Goal: Information Seeking & Learning: Learn about a topic

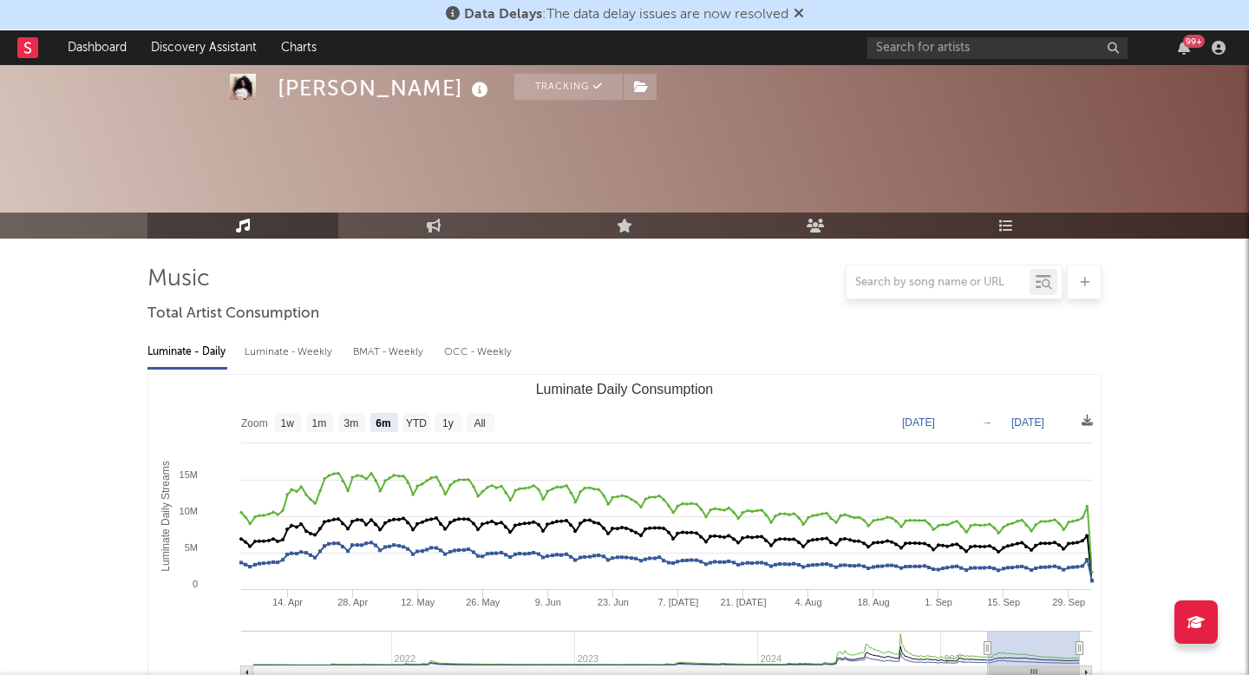
select select "6m"
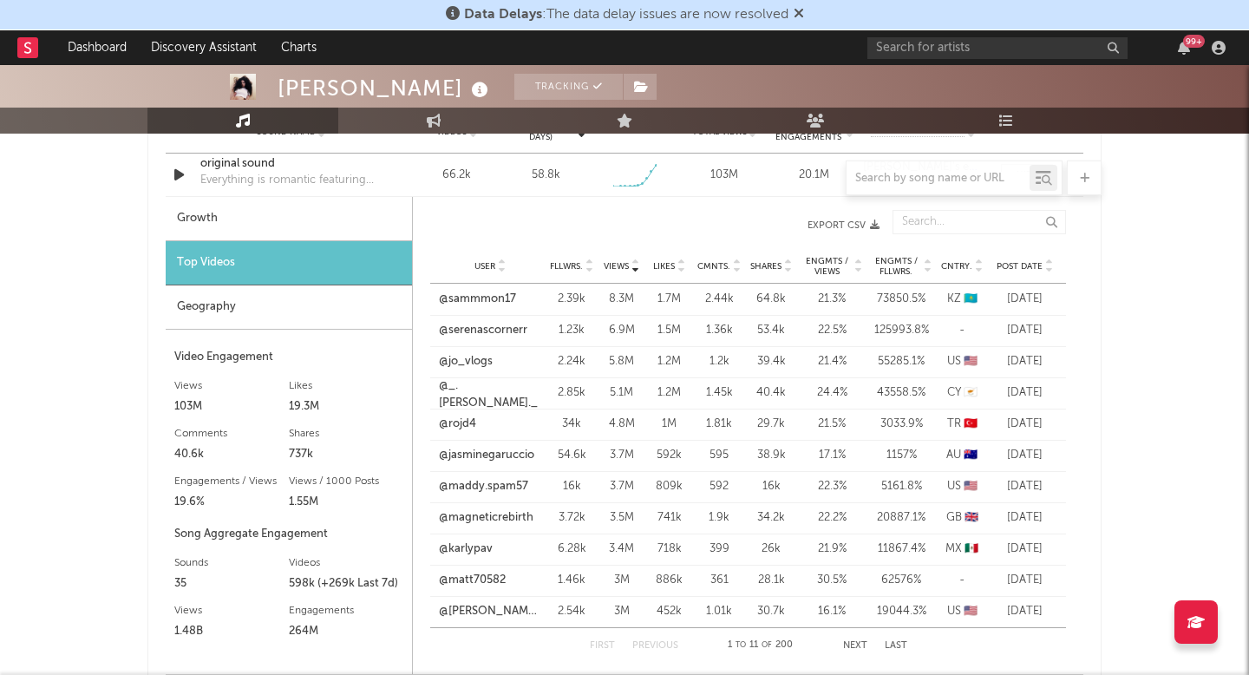
scroll to position [1291, 0]
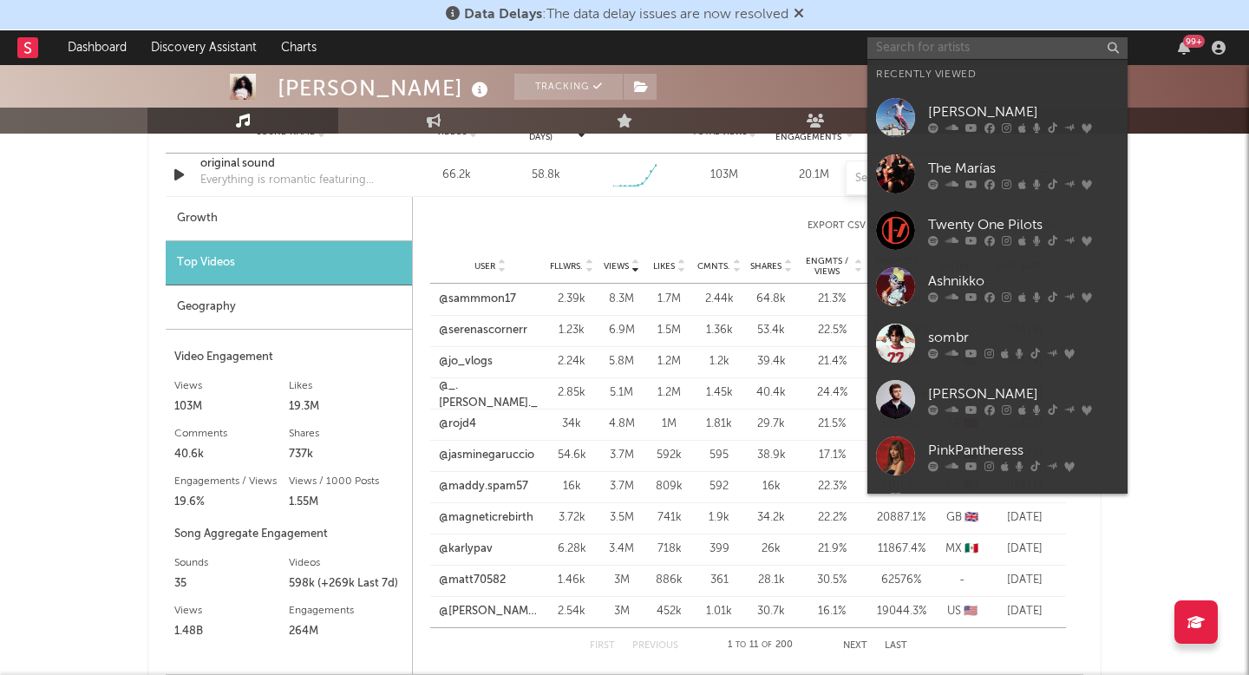
click at [981, 47] on input "text" at bounding box center [997, 48] width 260 height 22
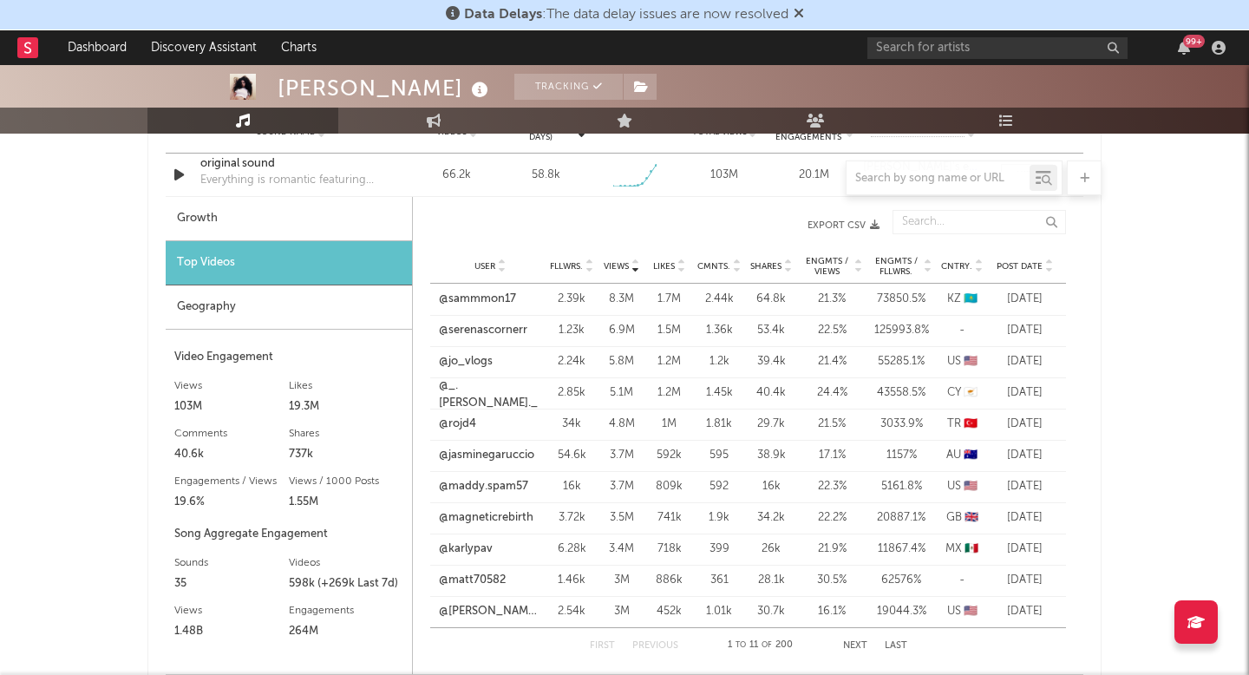
click at [969, 60] on div "99 +" at bounding box center [1049, 47] width 364 height 35
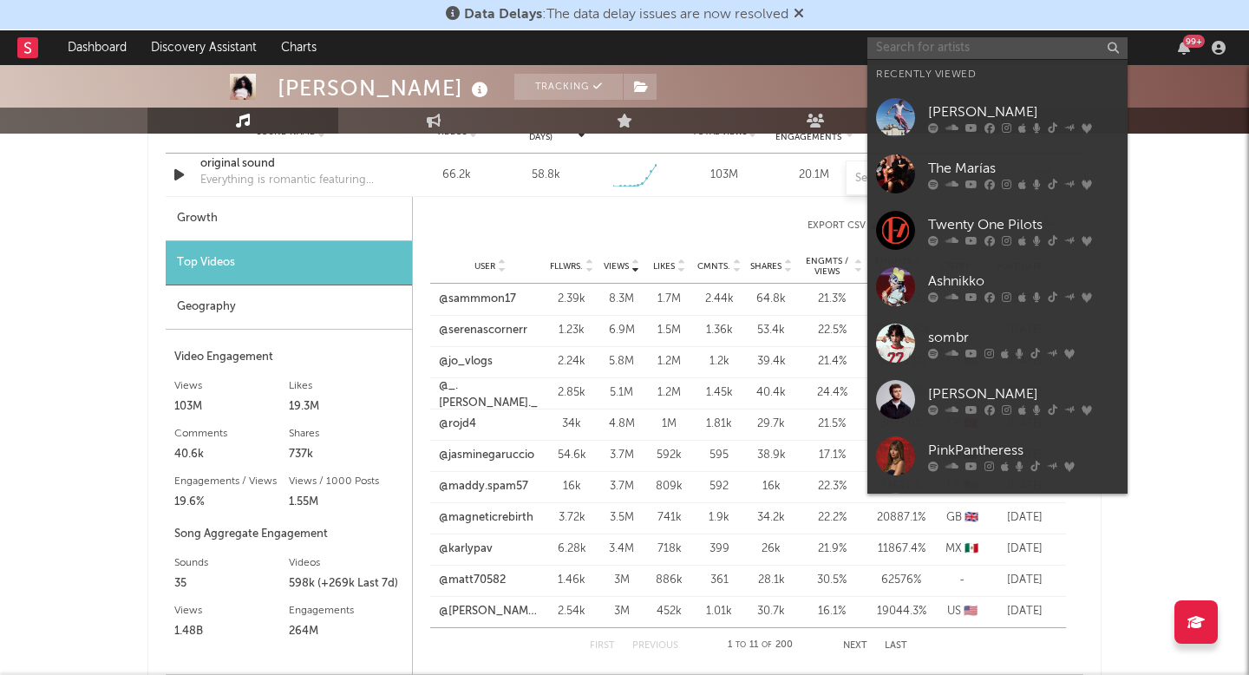
click at [970, 49] on input "text" at bounding box center [997, 48] width 260 height 22
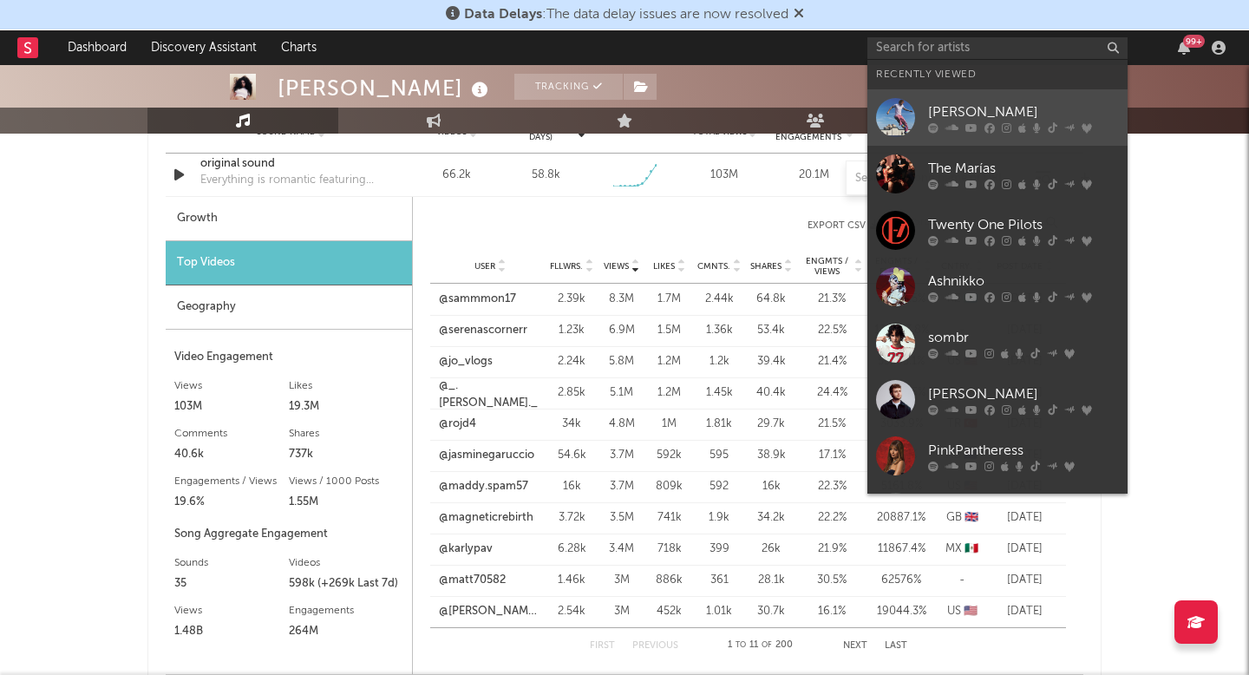
click at [958, 106] on div "[PERSON_NAME]" at bounding box center [1023, 111] width 191 height 21
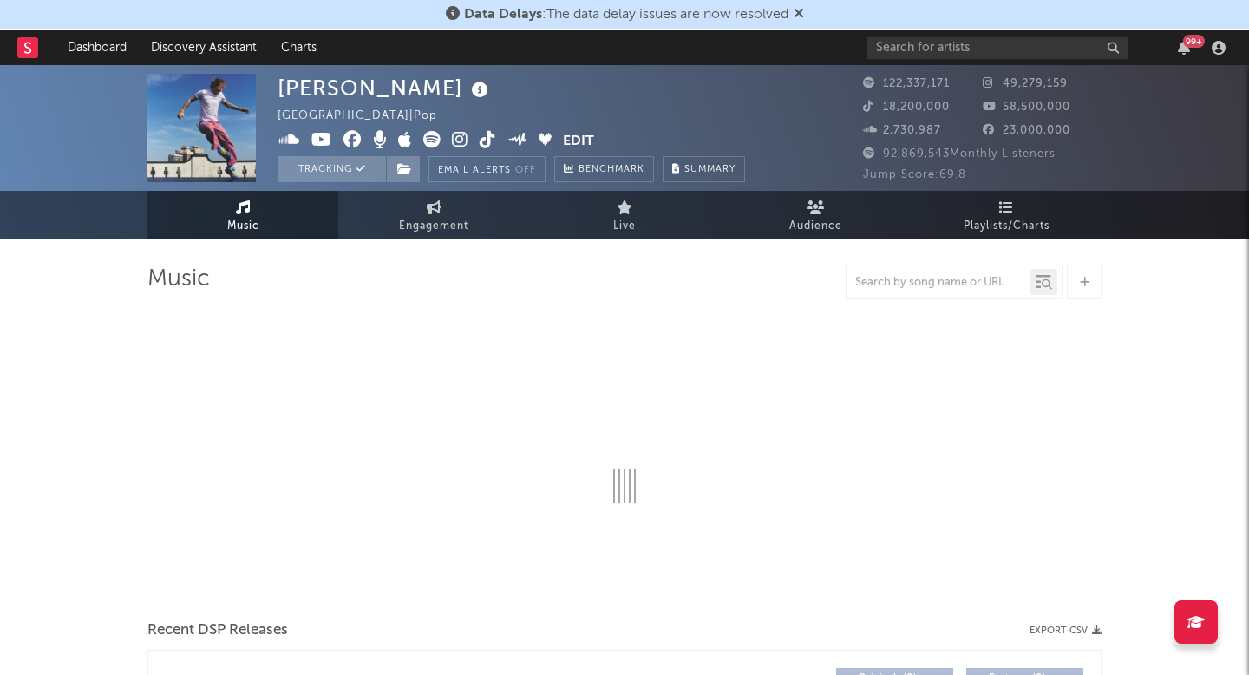
select select "6m"
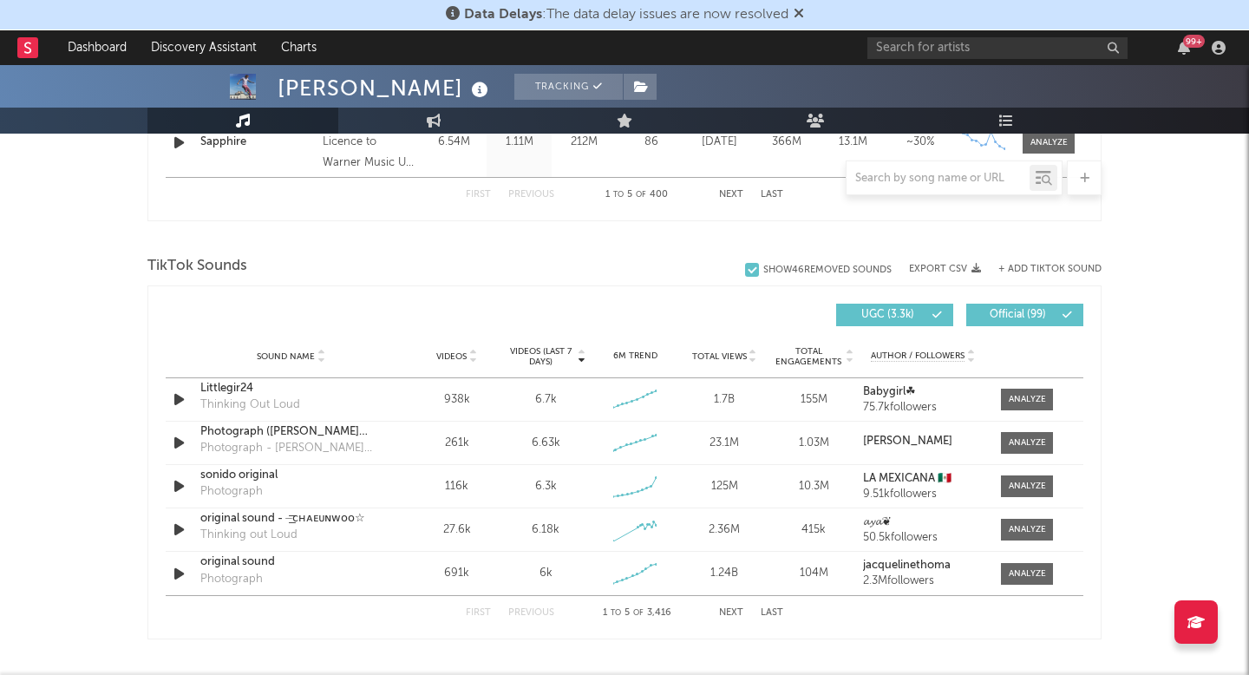
scroll to position [1073, 0]
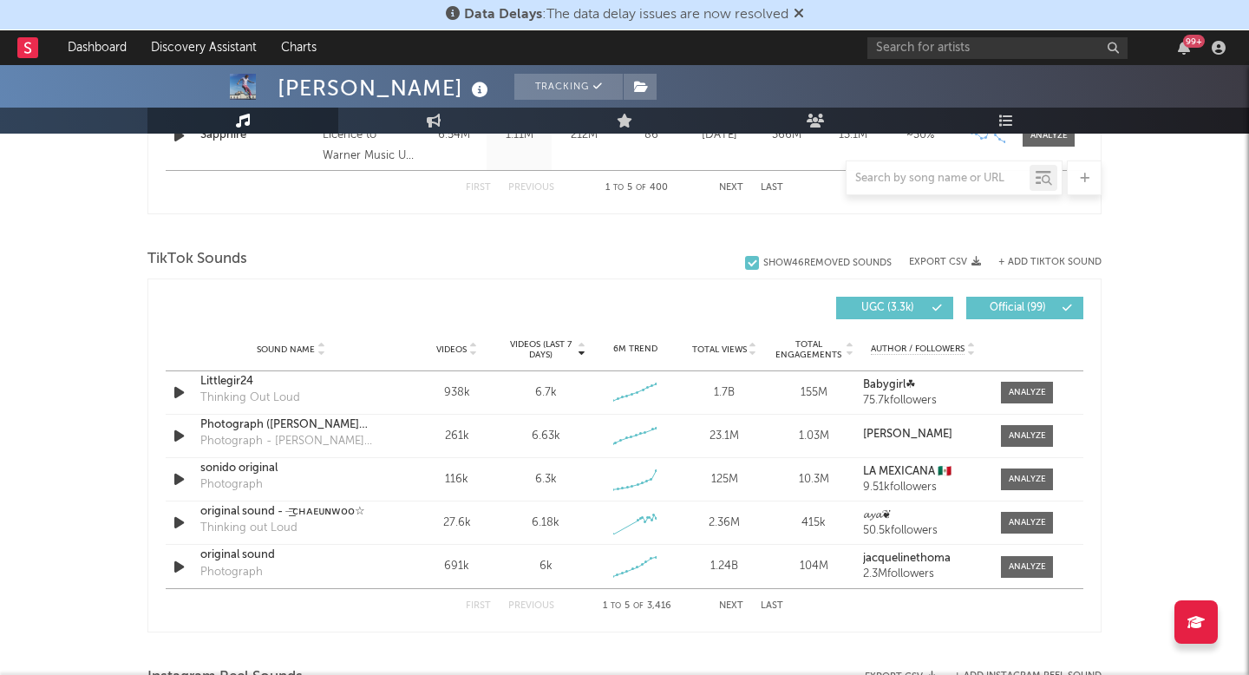
click at [732, 606] on button "Next" at bounding box center [731, 606] width 24 height 10
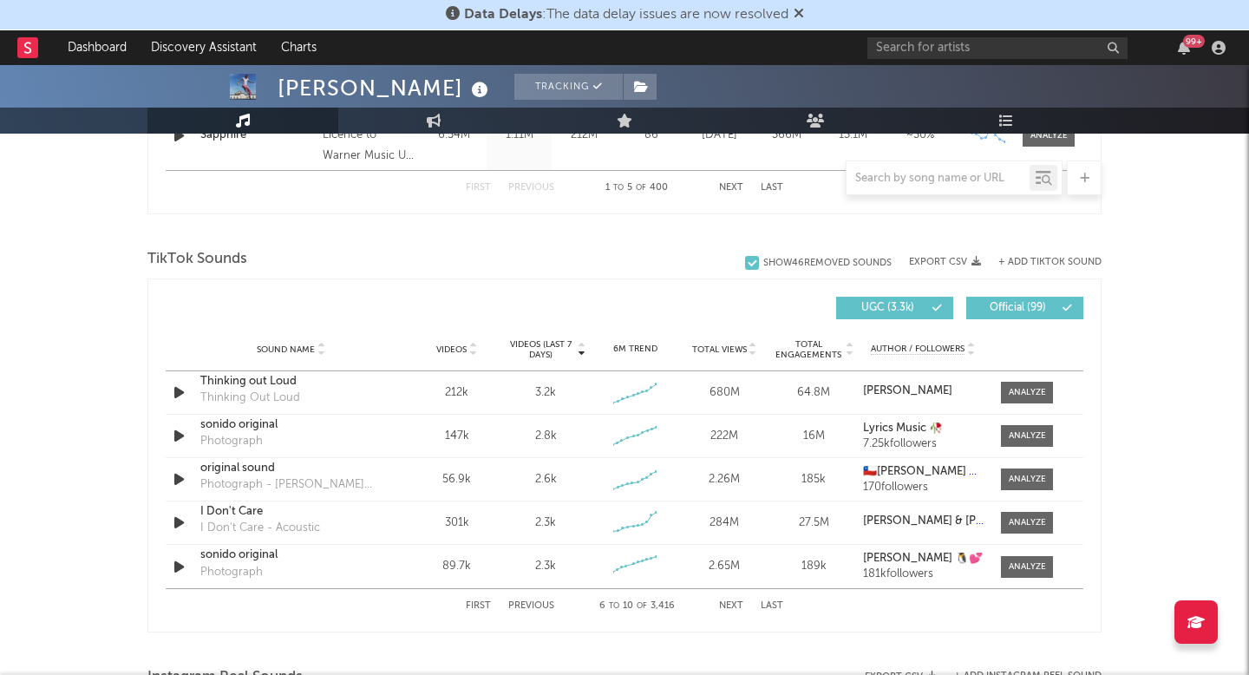
click at [732, 606] on button "Next" at bounding box center [731, 606] width 24 height 10
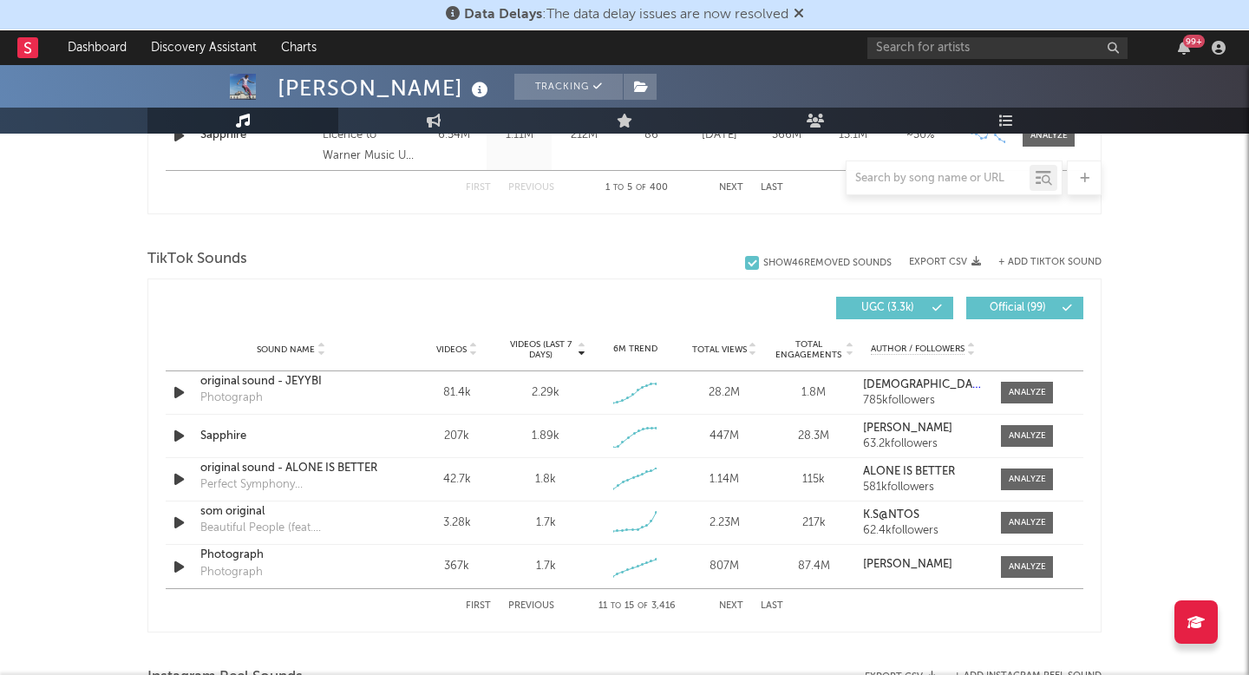
click at [732, 606] on button "Next" at bounding box center [731, 606] width 24 height 10
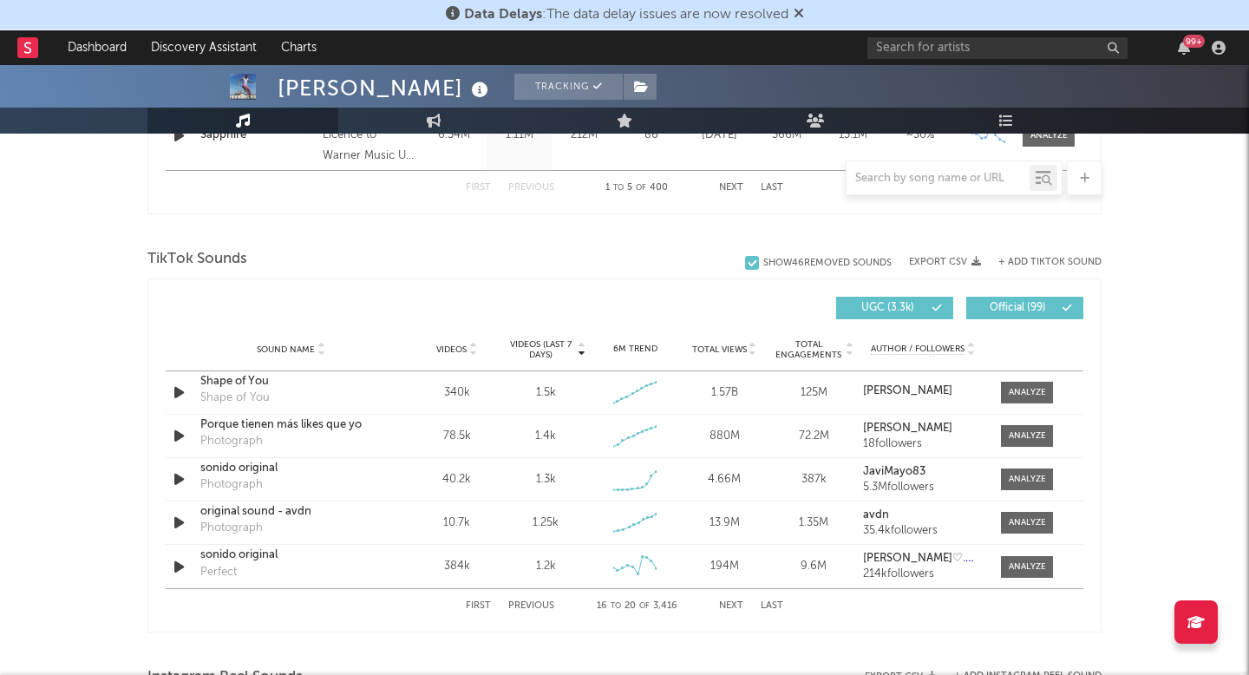
click at [732, 604] on button "Next" at bounding box center [731, 606] width 24 height 10
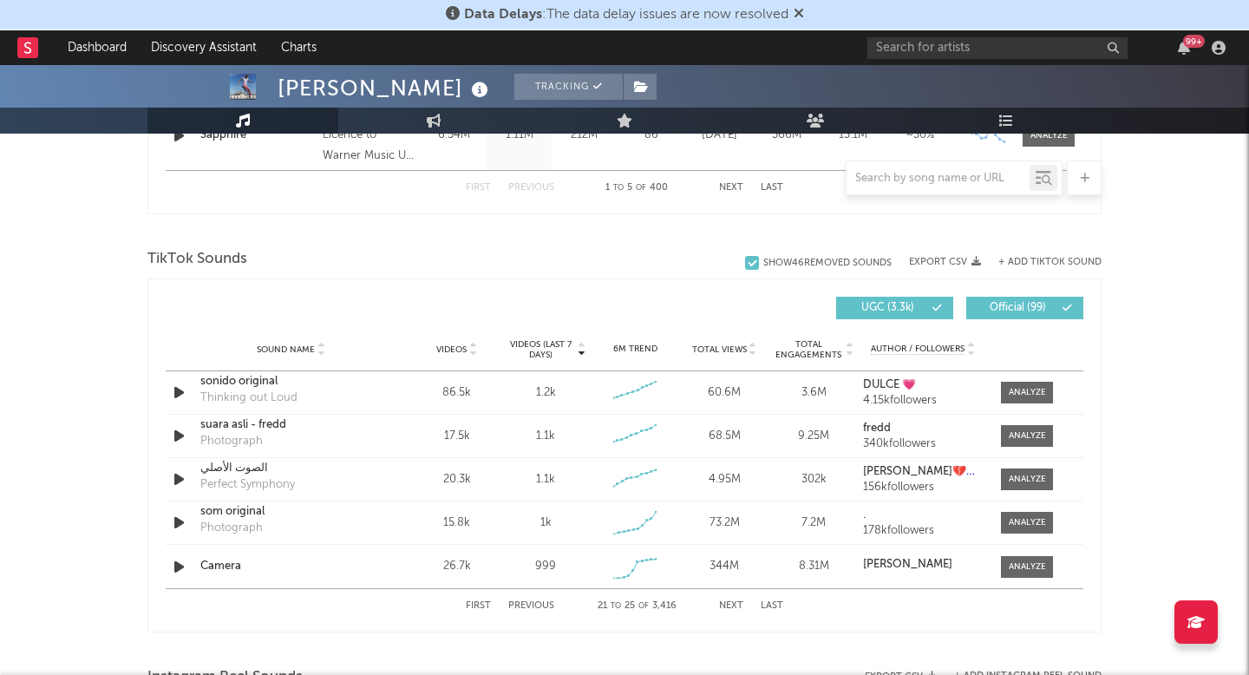
click at [732, 604] on button "Next" at bounding box center [731, 606] width 24 height 10
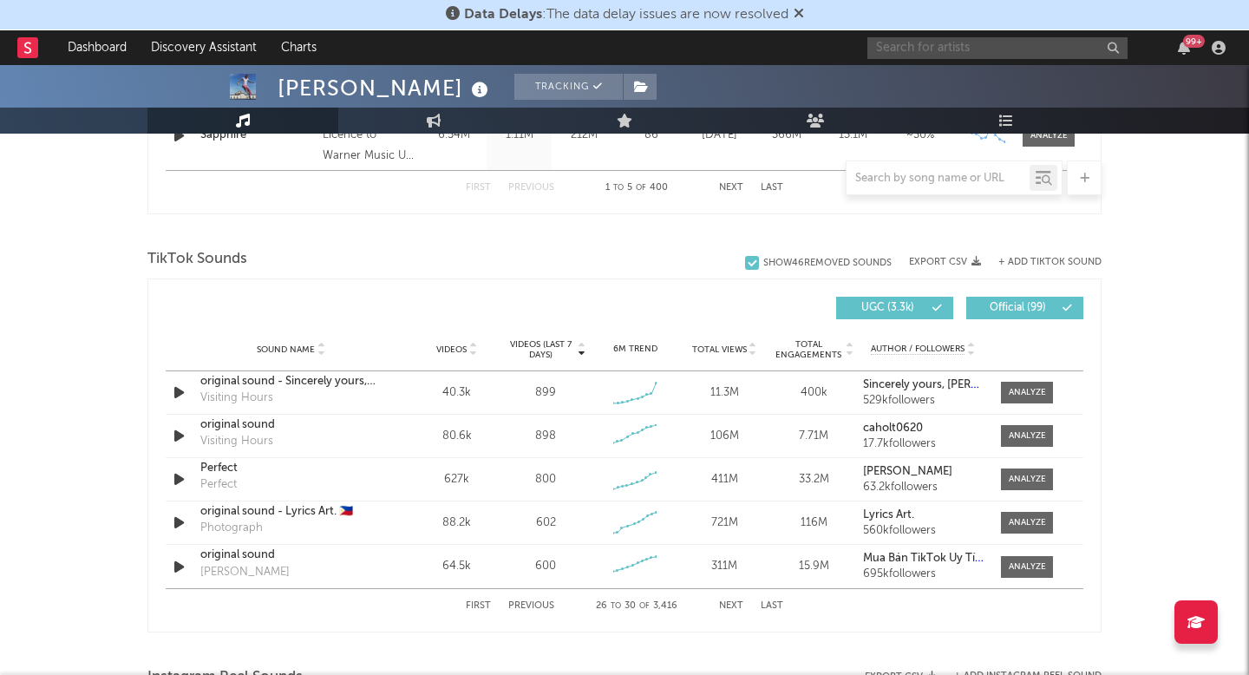
click at [920, 51] on input "text" at bounding box center [997, 48] width 260 height 22
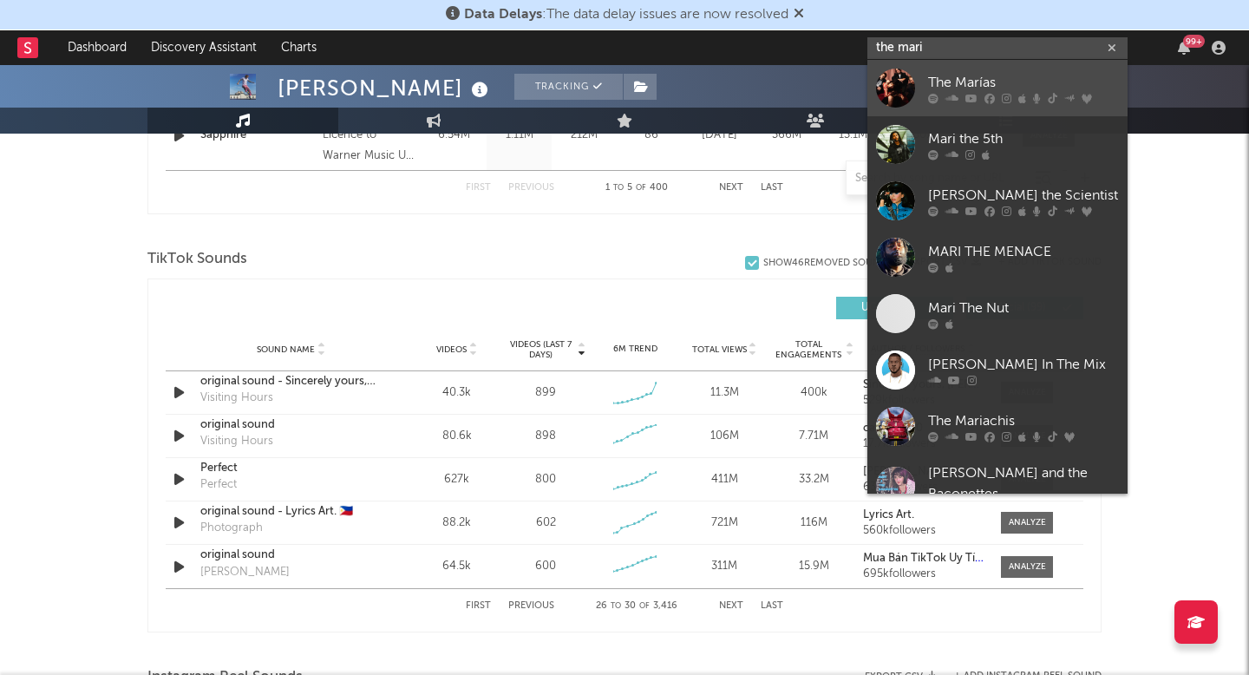
type input "the mari"
click at [1047, 81] on div "The Marías" at bounding box center [1023, 82] width 191 height 21
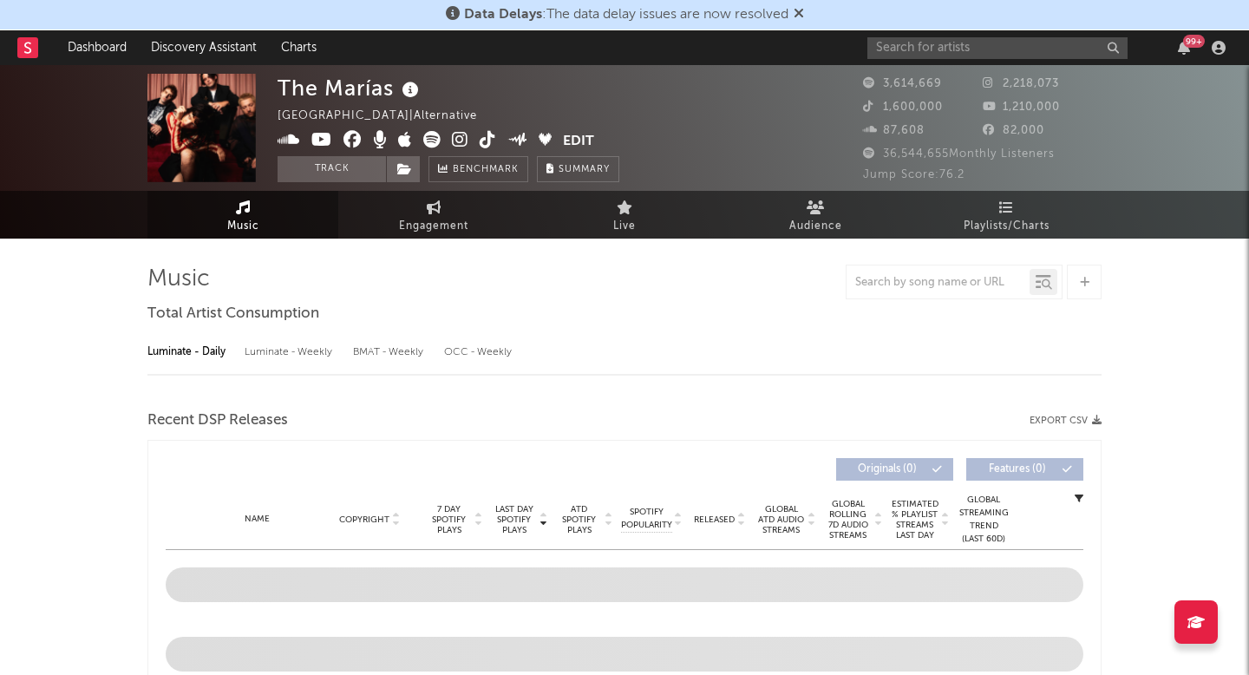
select select "6m"
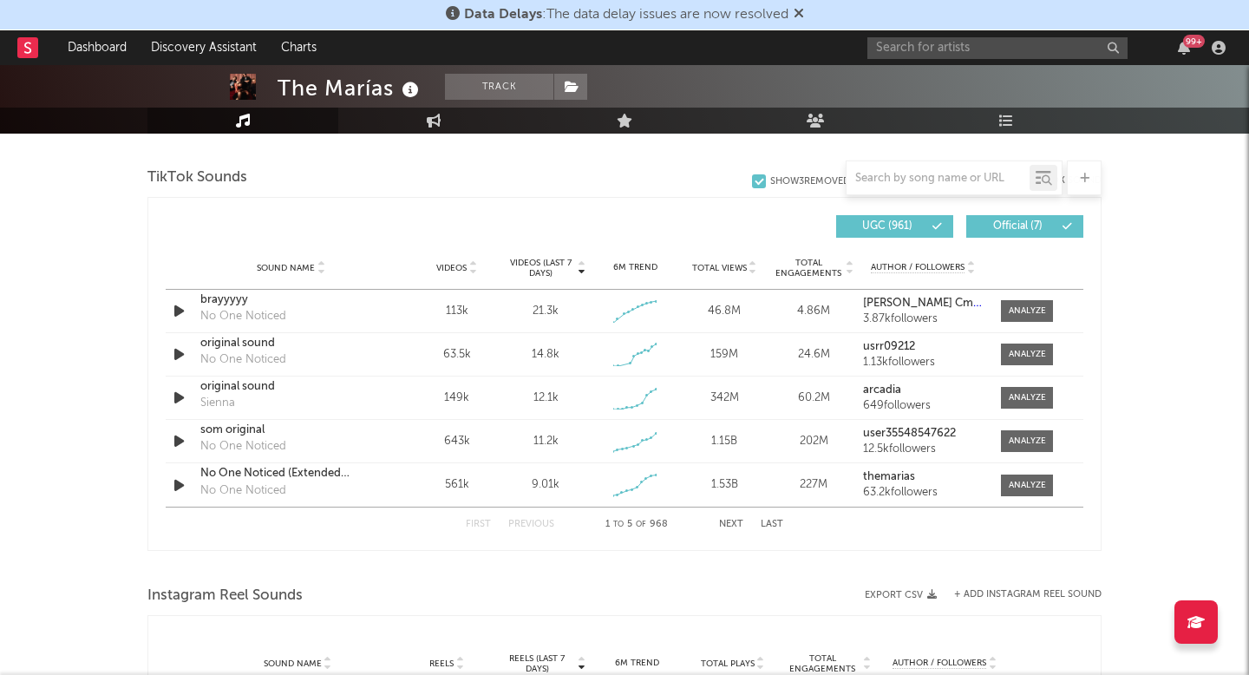
scroll to position [1163, 0]
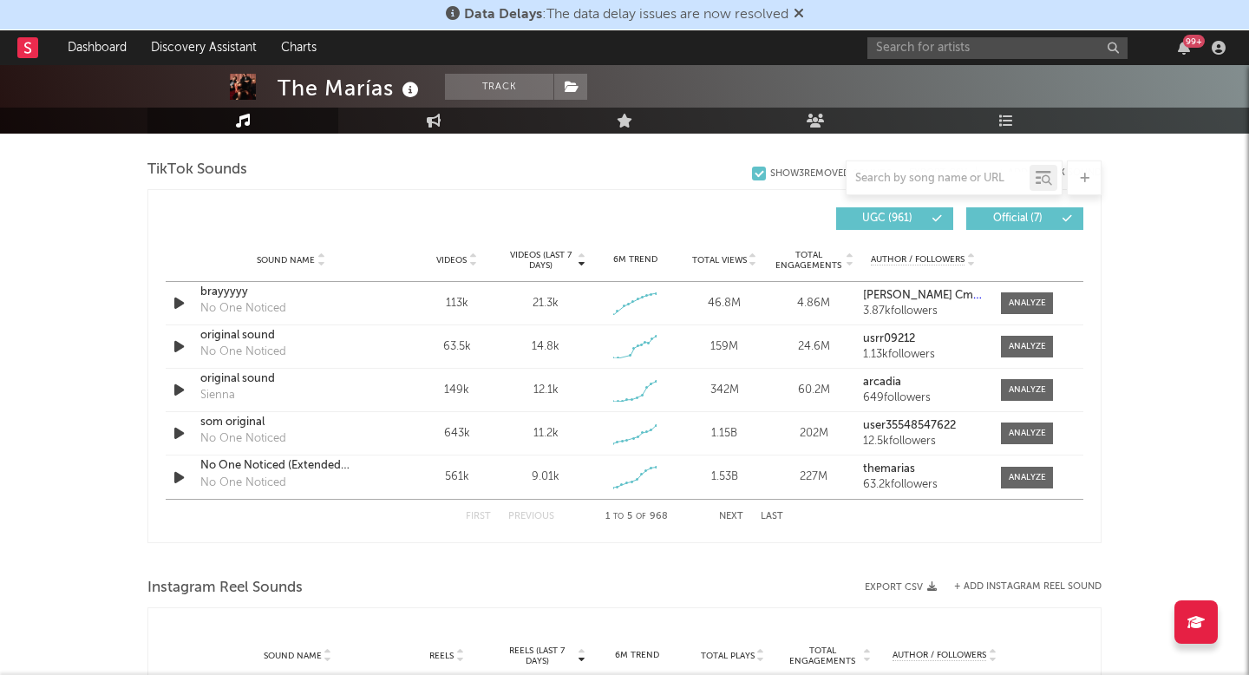
click at [729, 512] on button "Next" at bounding box center [731, 517] width 24 height 10
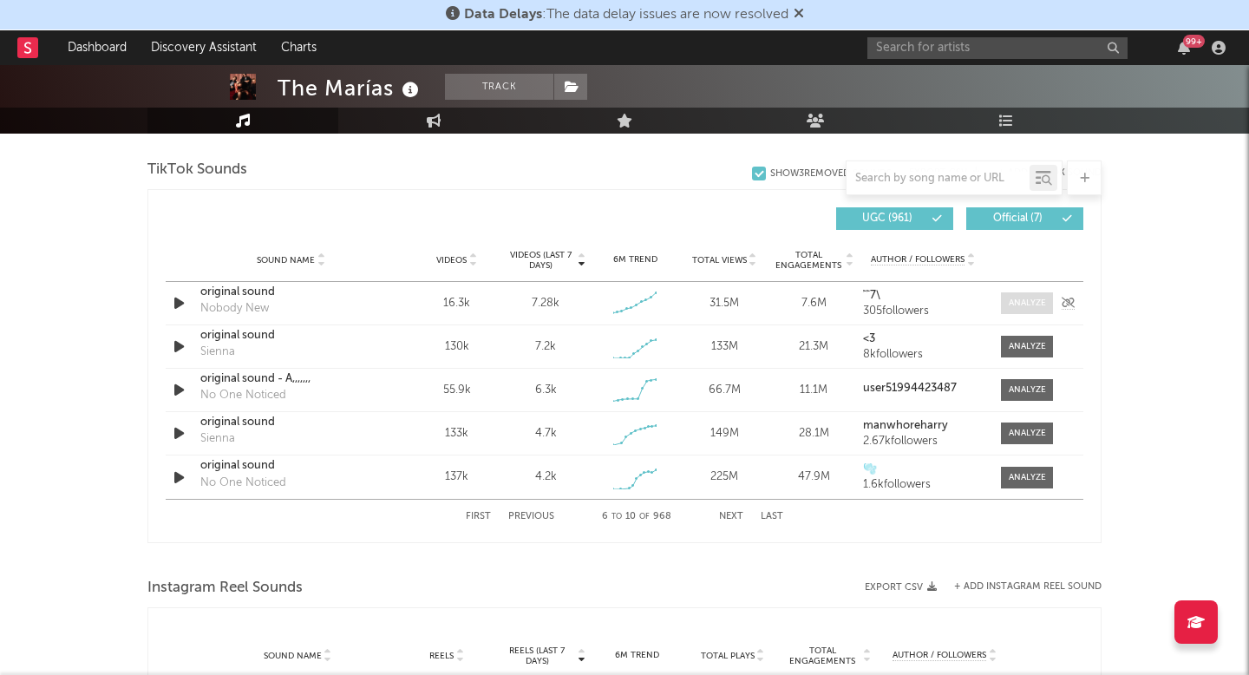
click at [1019, 298] on div at bounding box center [1026, 303] width 37 height 13
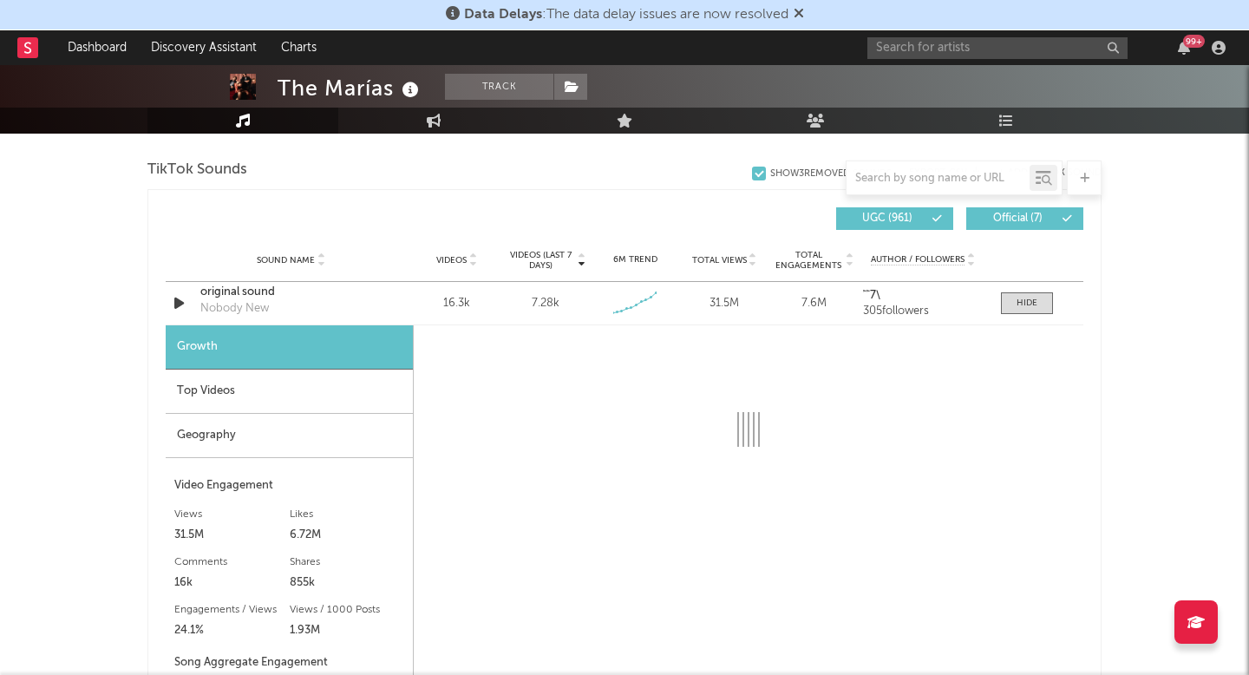
click at [251, 404] on div "Top Videos" at bounding box center [289, 391] width 247 height 44
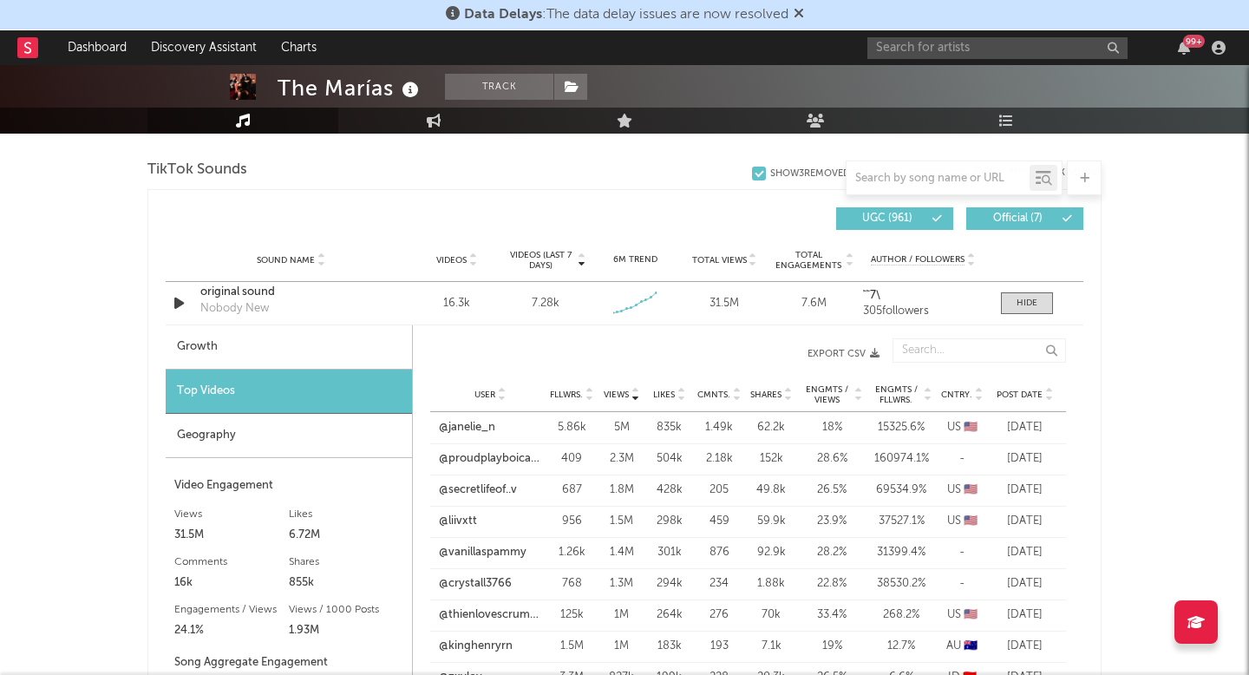
click at [466, 416] on div "User @janelie_n Fllwrs. 5.86k Views 5M Likes 835k Cmnts. 1.49k Shares 62.2k Eng…" at bounding box center [748, 427] width 636 height 31
click at [466, 423] on link "@janelie_n" at bounding box center [467, 427] width 56 height 17
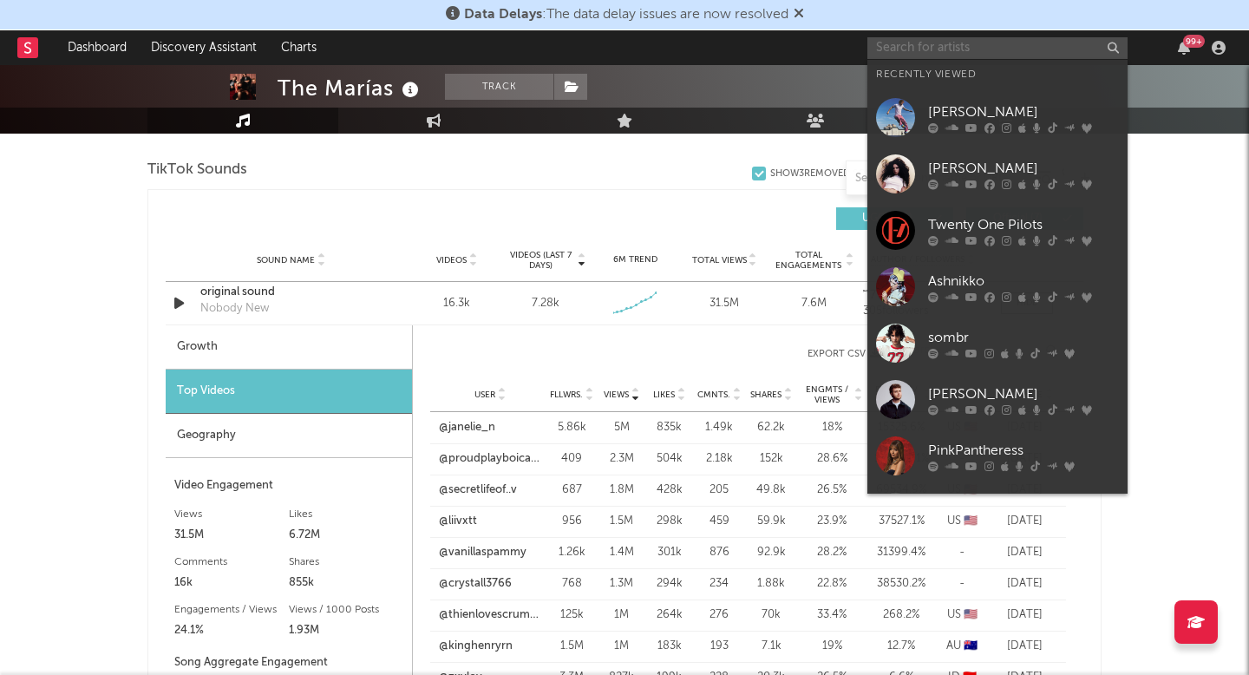
click at [904, 49] on input "text" at bounding box center [997, 48] width 260 height 22
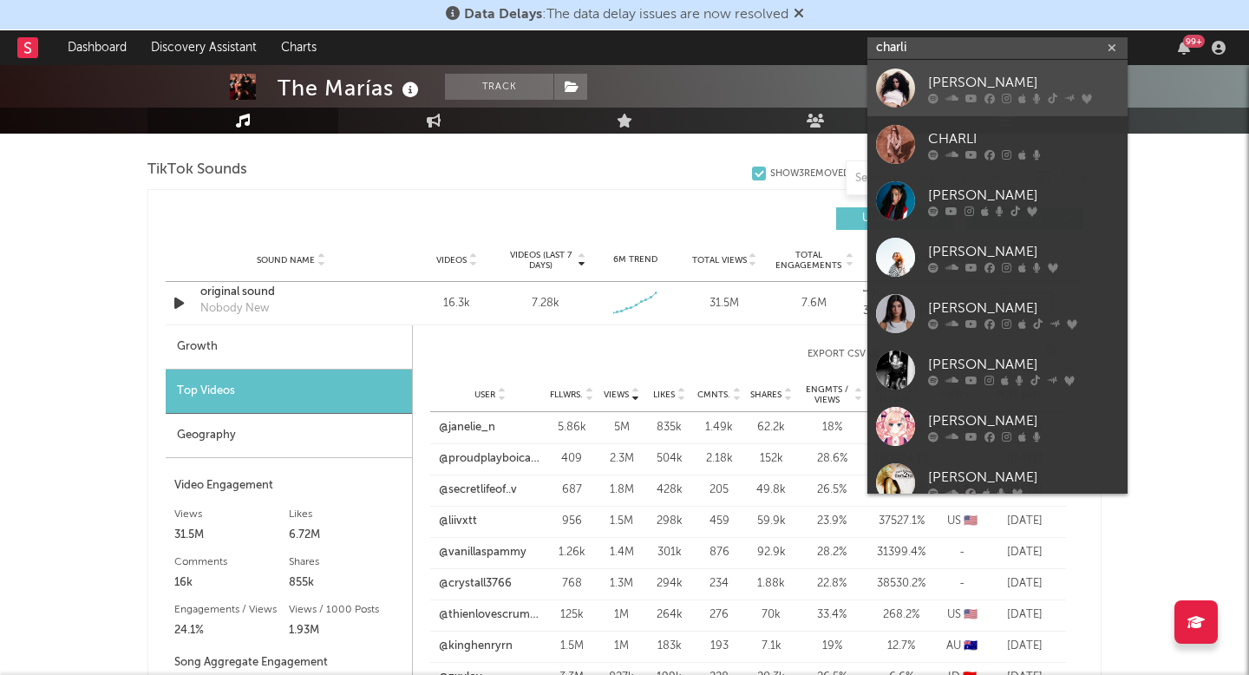
type input "charli"
click at [969, 72] on div "[PERSON_NAME]" at bounding box center [1023, 82] width 191 height 21
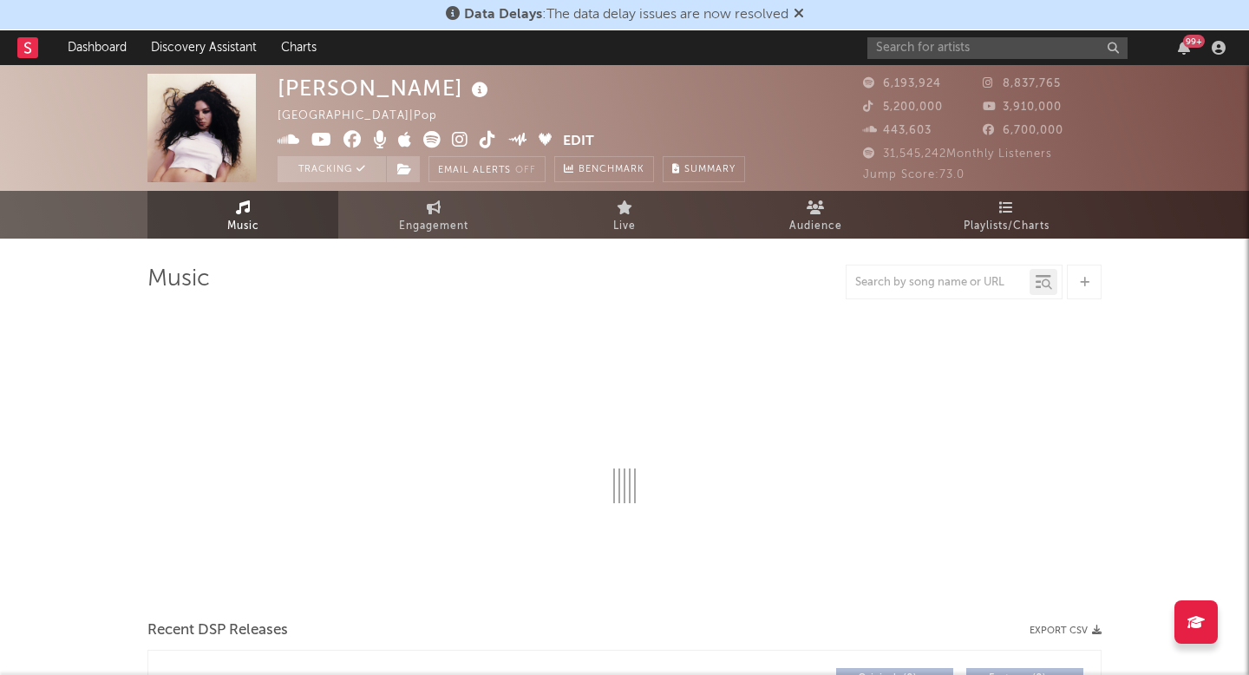
select select "6m"
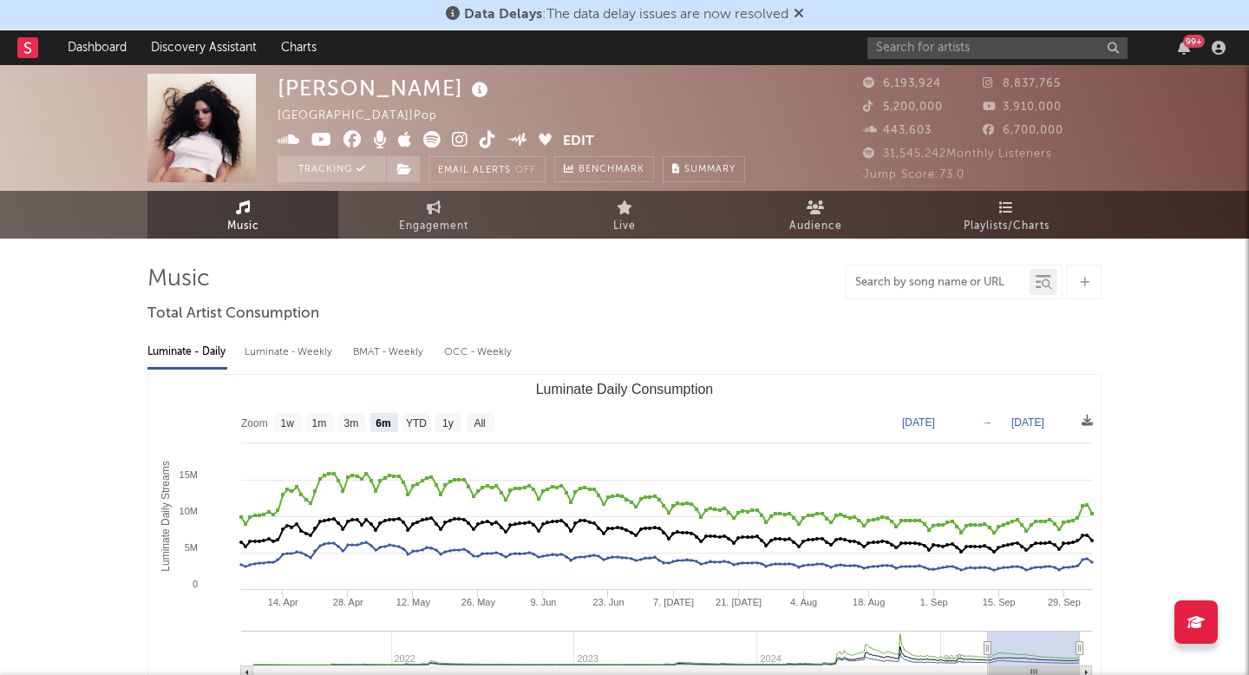
click at [937, 276] on input "text" at bounding box center [937, 283] width 183 height 14
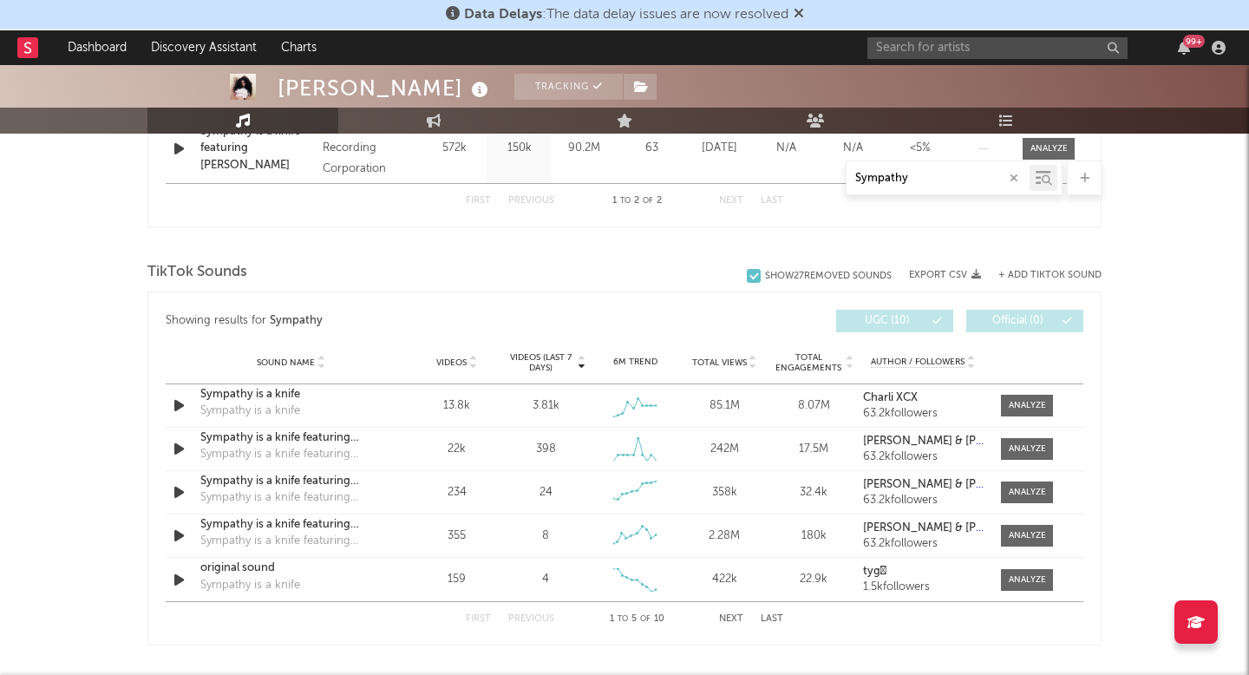
scroll to position [858, 0]
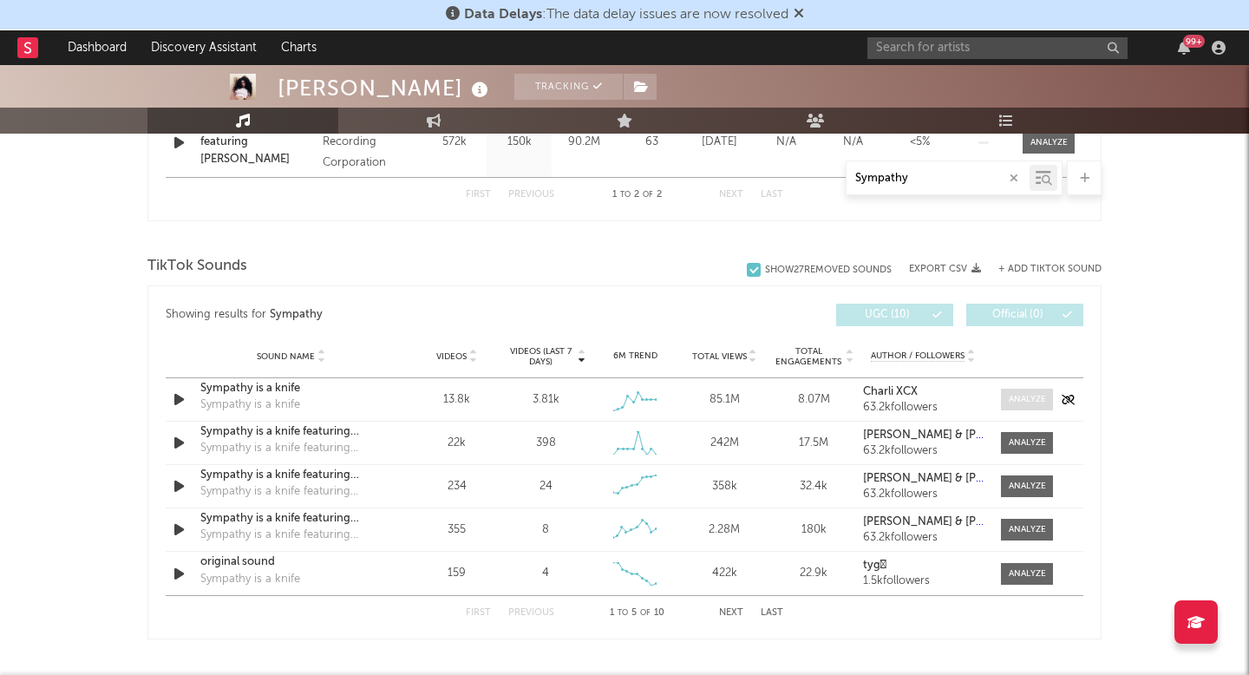
click at [1016, 395] on div at bounding box center [1026, 399] width 37 height 13
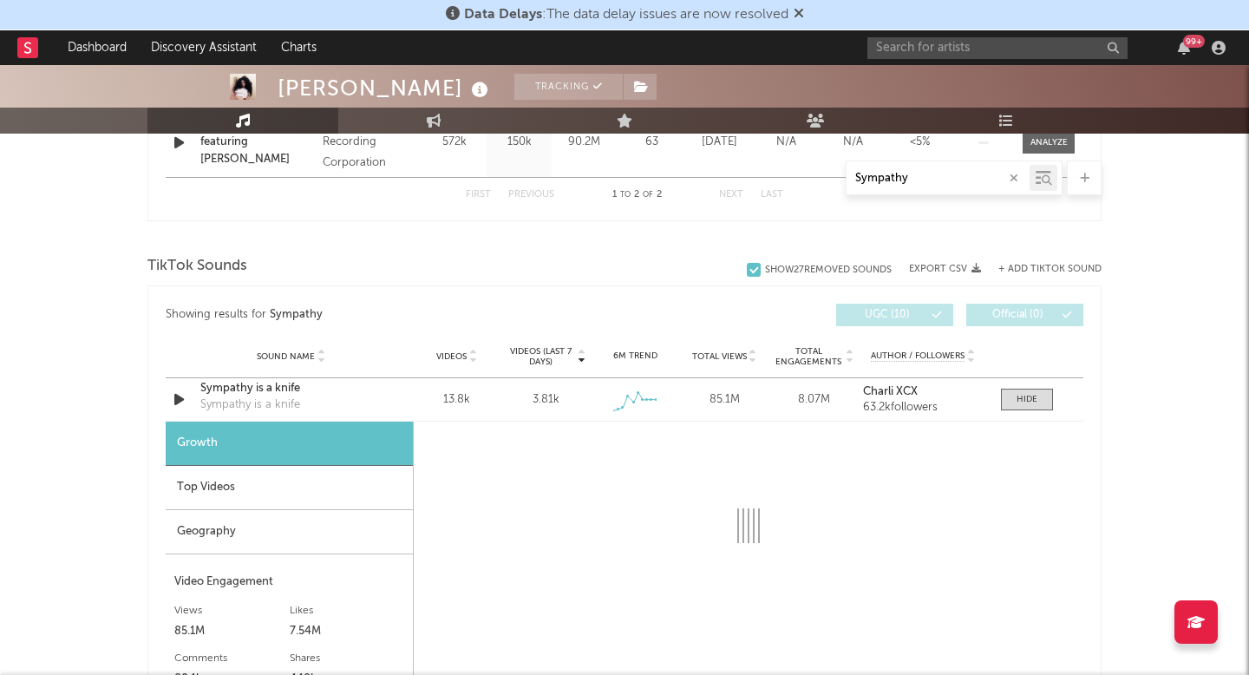
click at [298, 493] on div "Top Videos" at bounding box center [289, 488] width 247 height 44
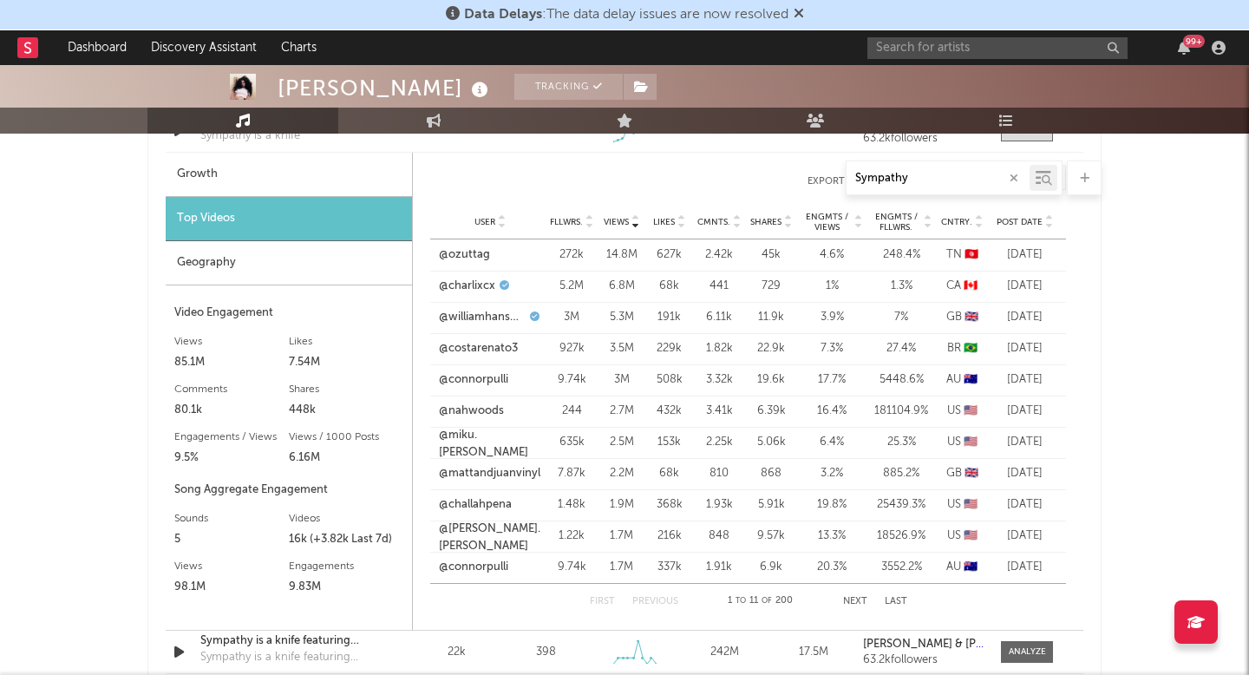
scroll to position [1176, 0]
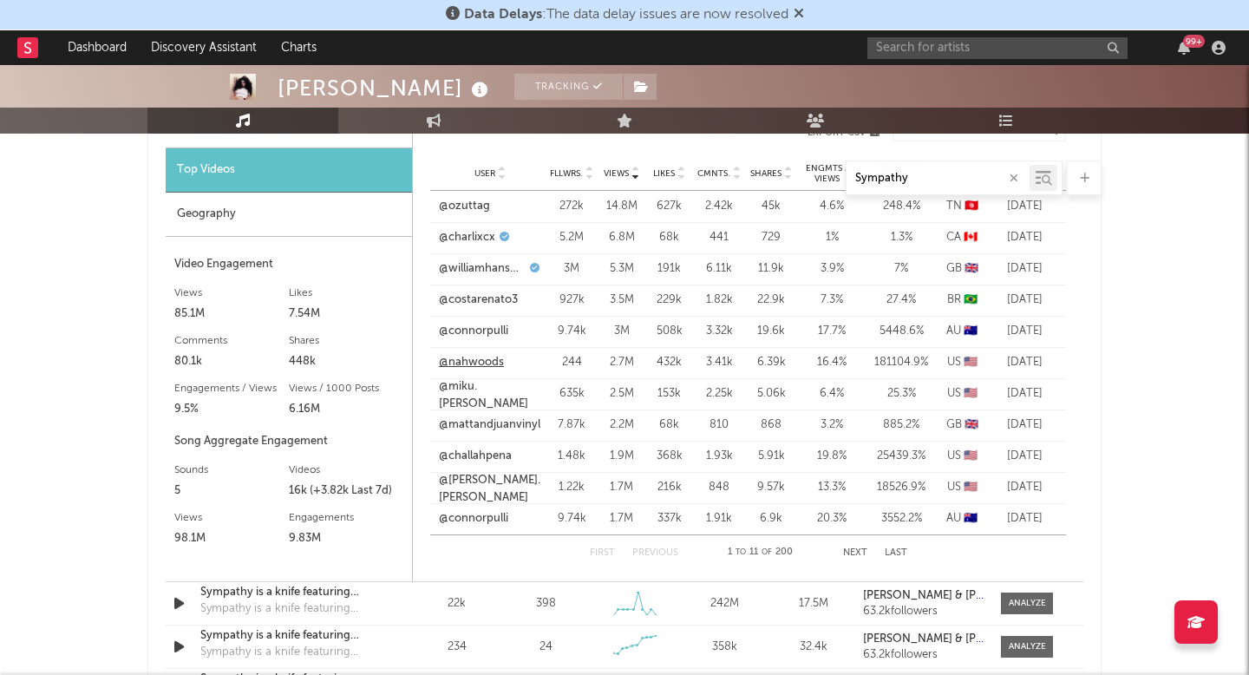
click at [453, 368] on link "@nahwoods" at bounding box center [471, 362] width 65 height 17
click at [482, 333] on link "@connorpulli" at bounding box center [473, 331] width 69 height 17
click at [902, 173] on input "Sympathy" at bounding box center [937, 179] width 183 height 14
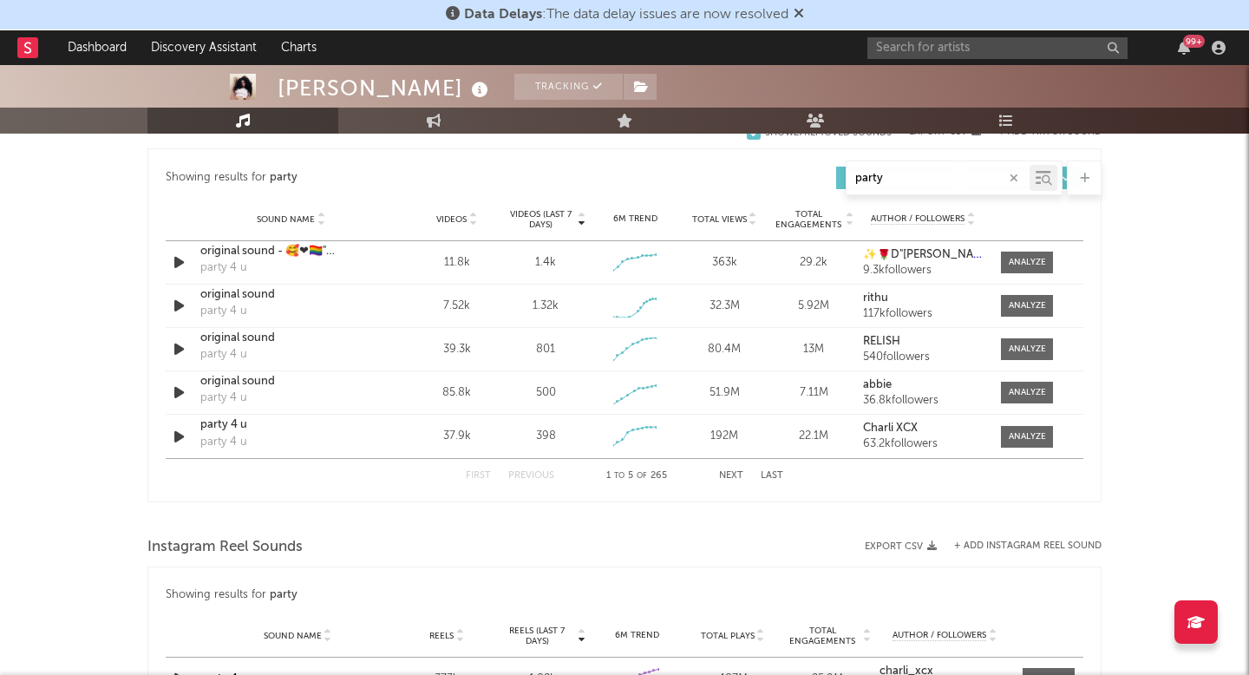
scroll to position [1204, 0]
type input "party"
click at [1028, 258] on div at bounding box center [1026, 261] width 37 height 13
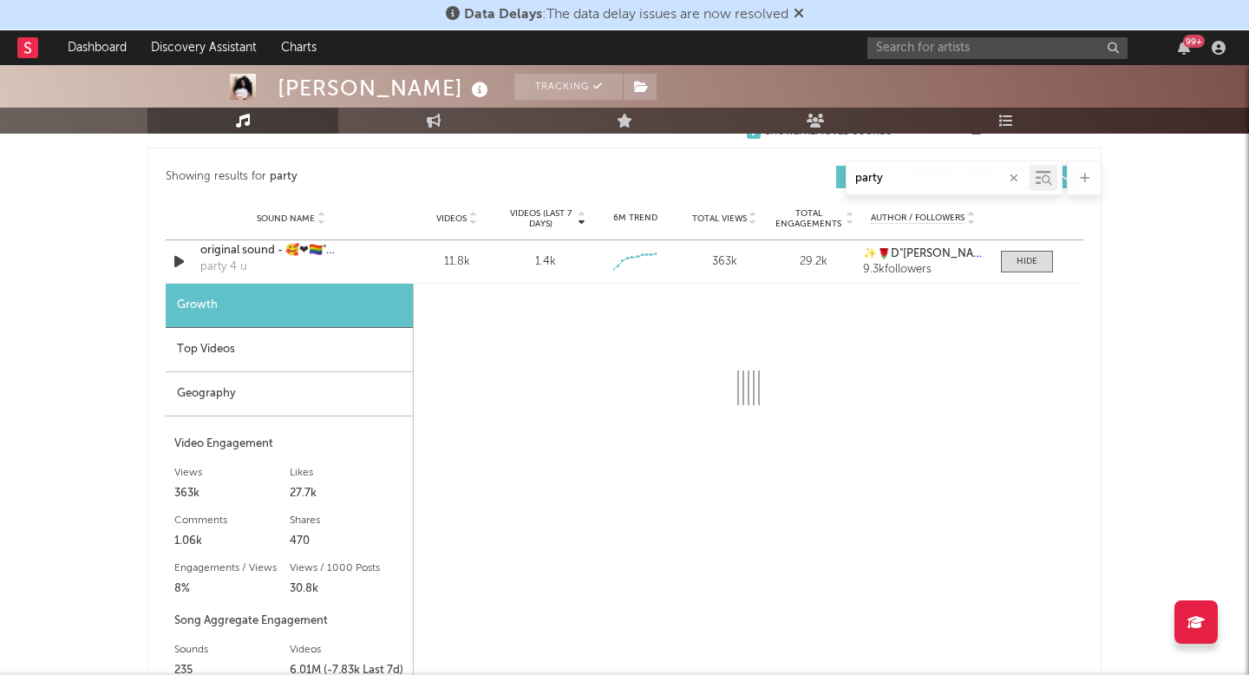
click at [224, 340] on div "Top Videos" at bounding box center [289, 350] width 247 height 44
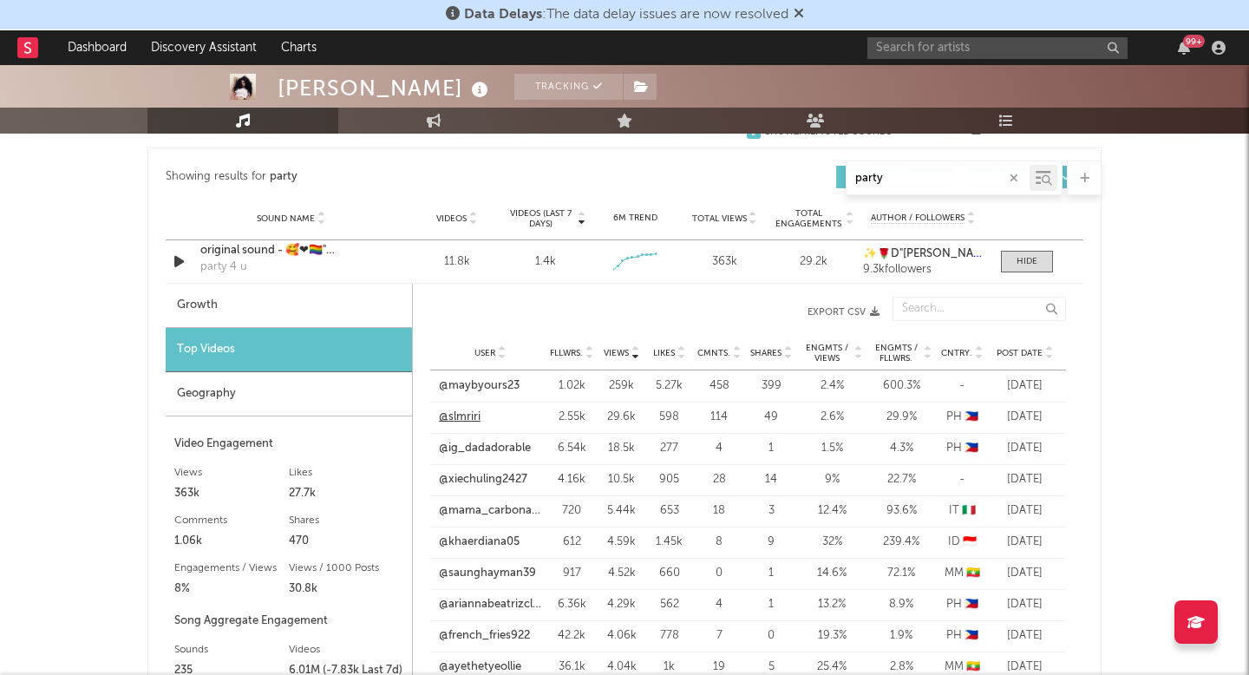
click at [467, 415] on link "@slmriri" at bounding box center [460, 416] width 42 height 17
click at [488, 391] on link "@maybyours23" at bounding box center [479, 385] width 81 height 17
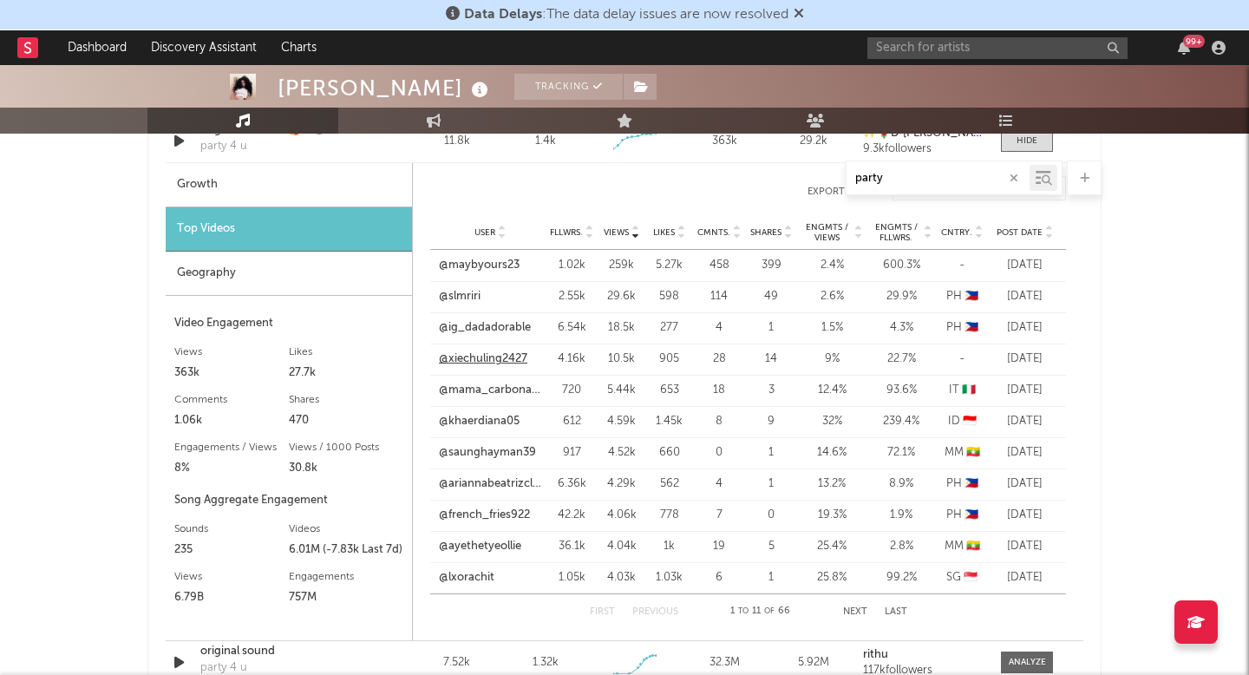
scroll to position [1452, 0]
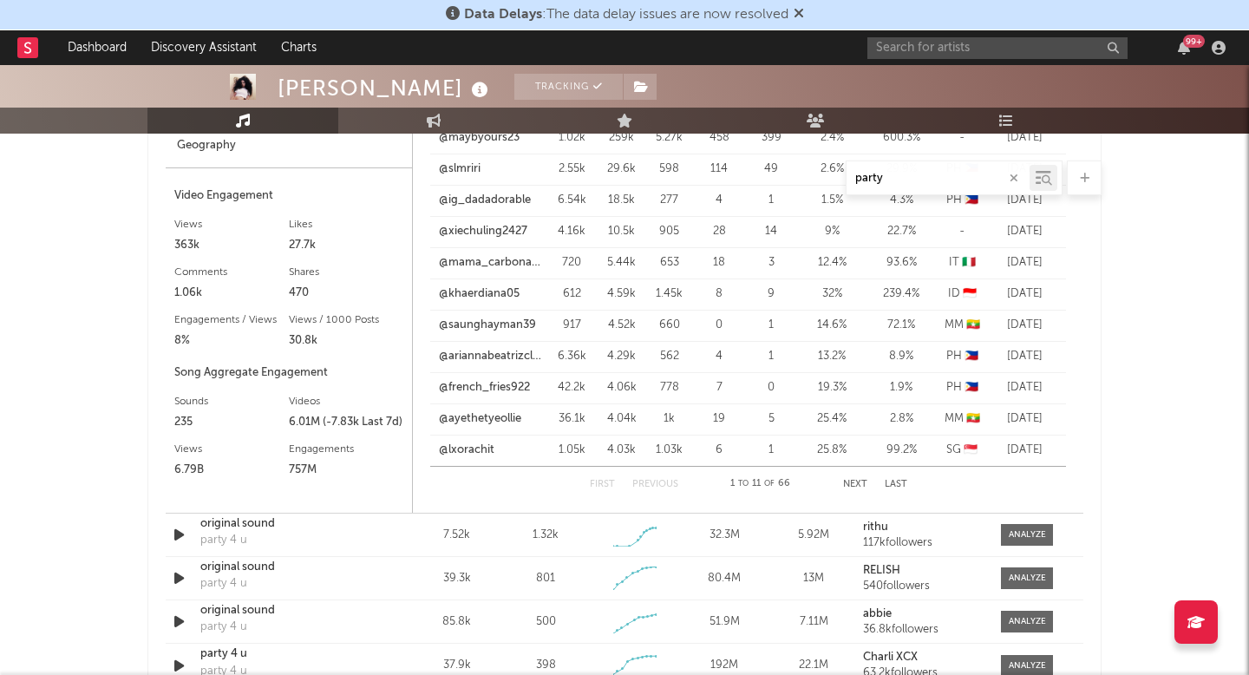
click at [857, 483] on button "Next" at bounding box center [855, 485] width 24 height 10
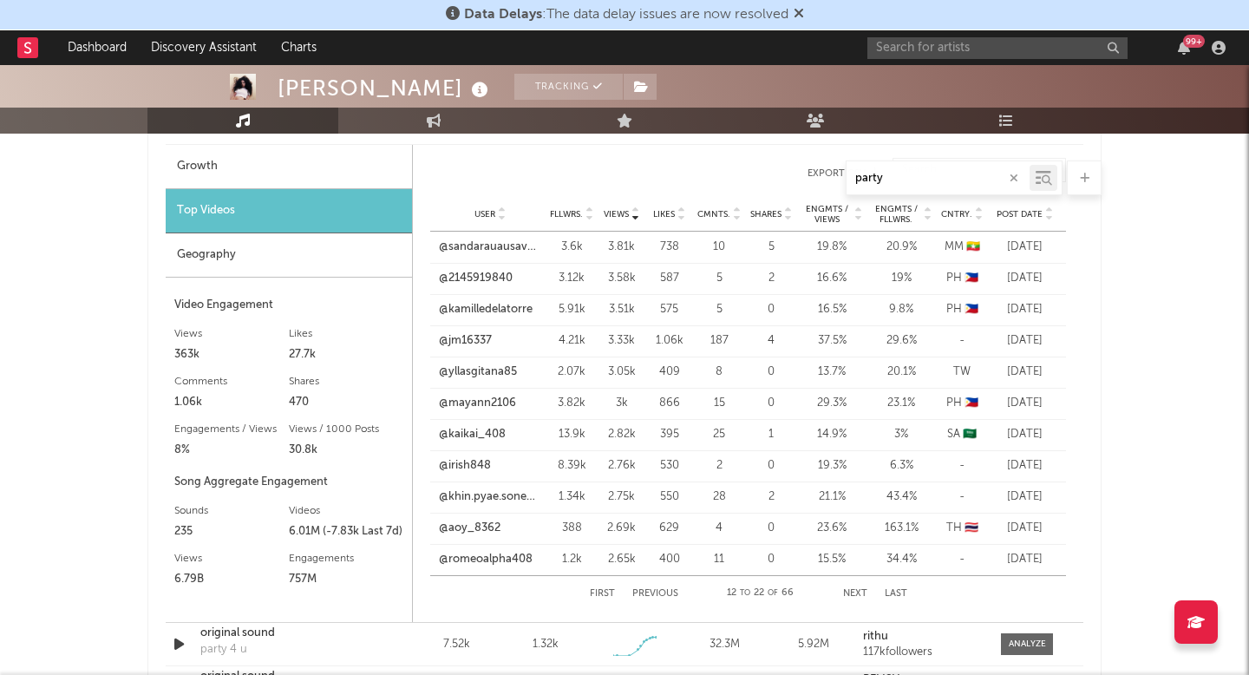
scroll to position [1345, 0]
click at [857, 588] on button "Next" at bounding box center [855, 592] width 24 height 10
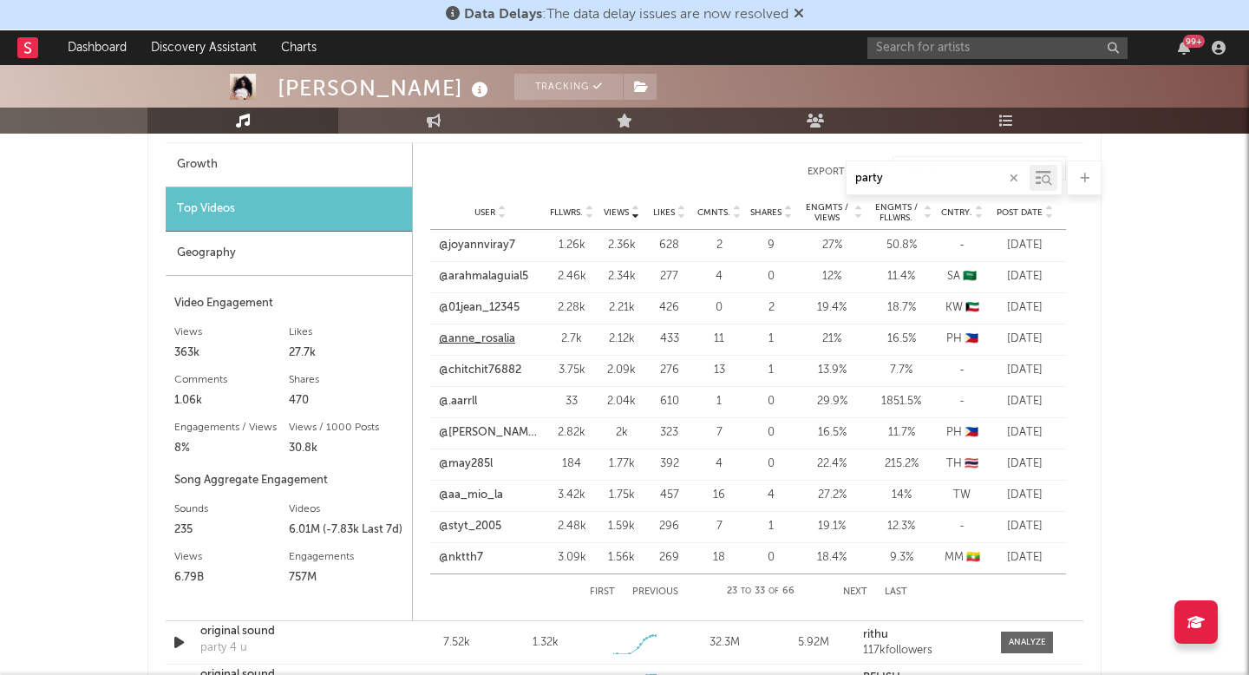
click at [494, 339] on link "@anne_rosalia" at bounding box center [477, 338] width 76 height 17
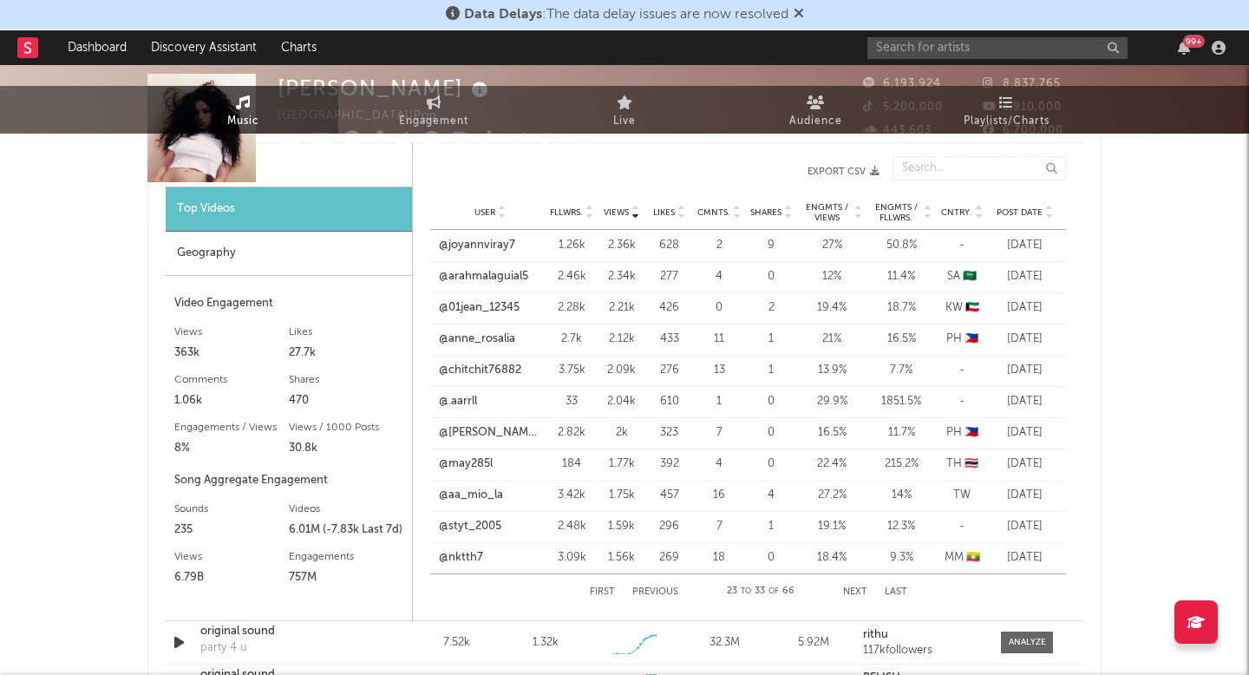
scroll to position [0, 0]
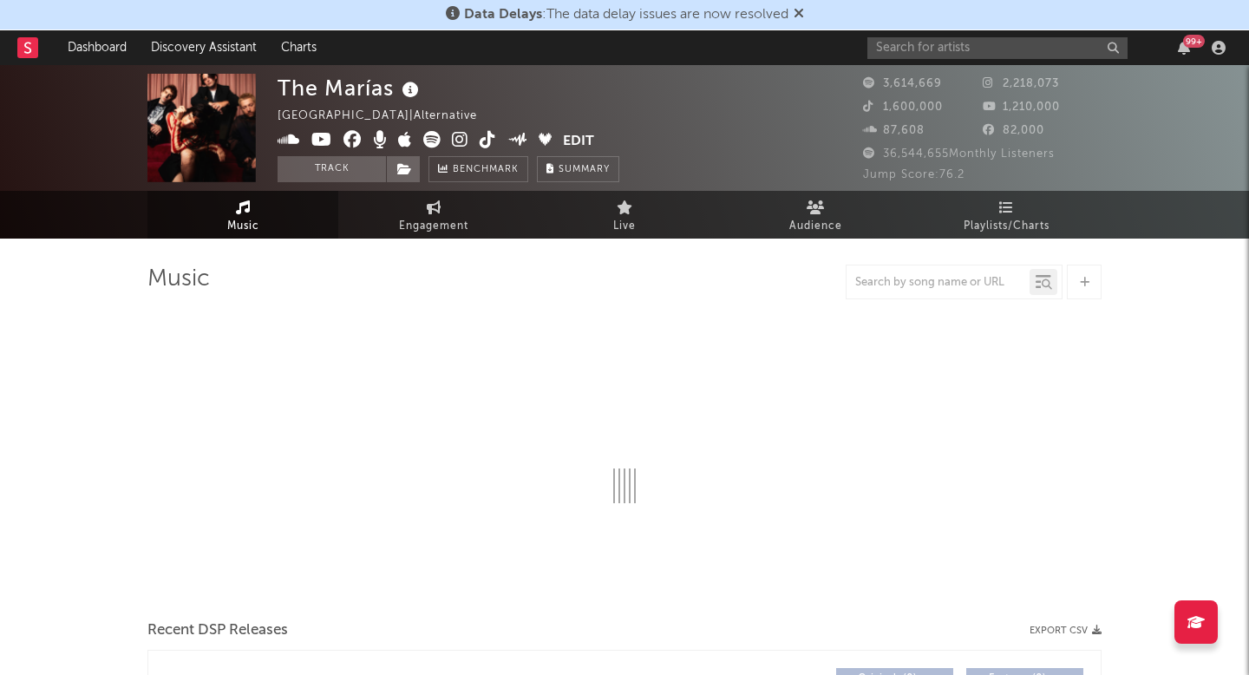
select select "6m"
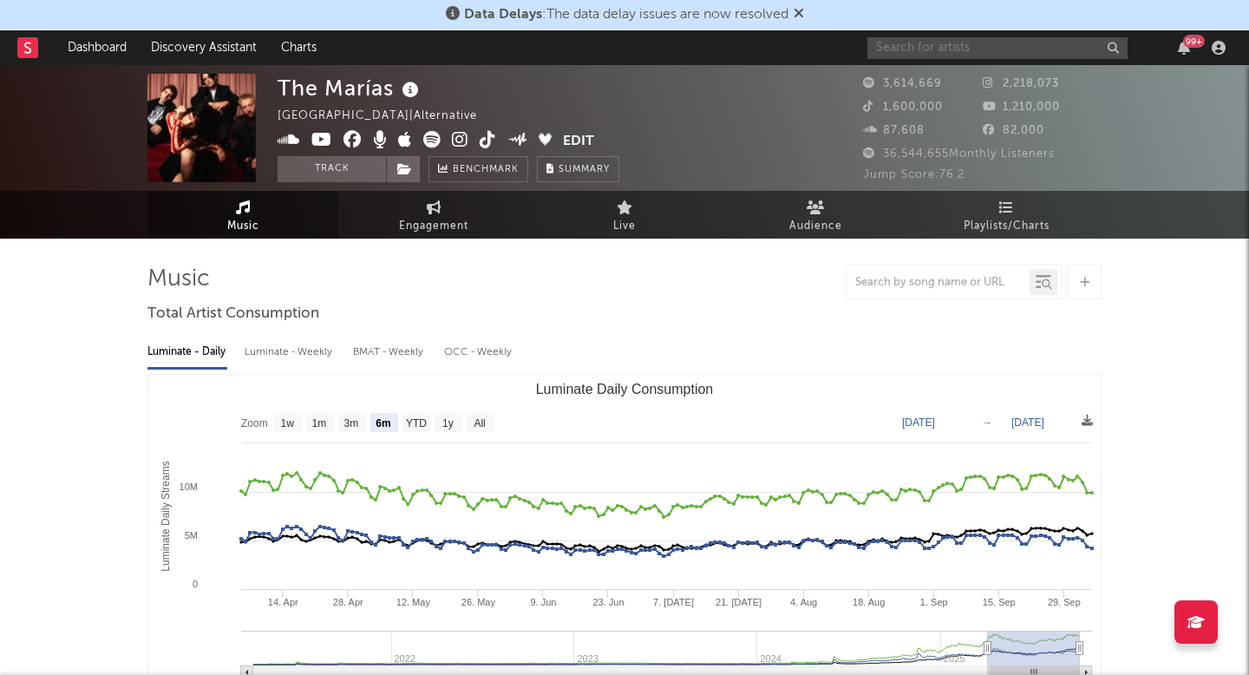
click at [919, 49] on input "text" at bounding box center [997, 48] width 260 height 22
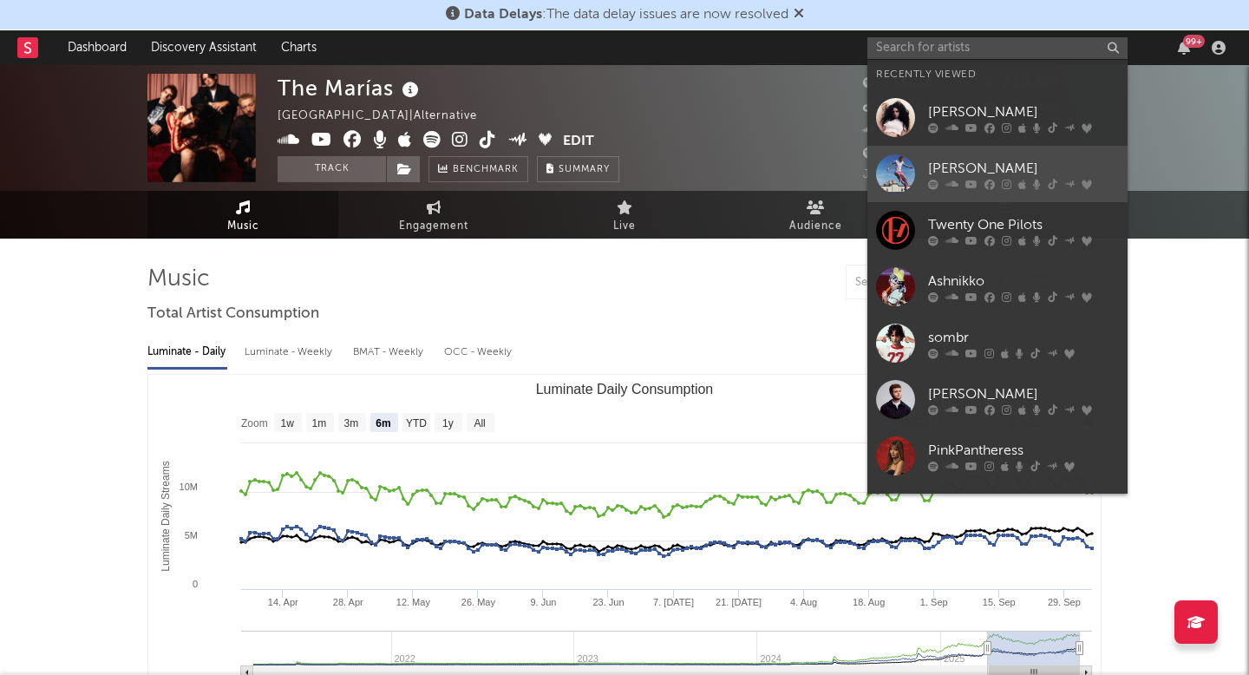
click at [930, 166] on div "[PERSON_NAME]" at bounding box center [1023, 168] width 191 height 21
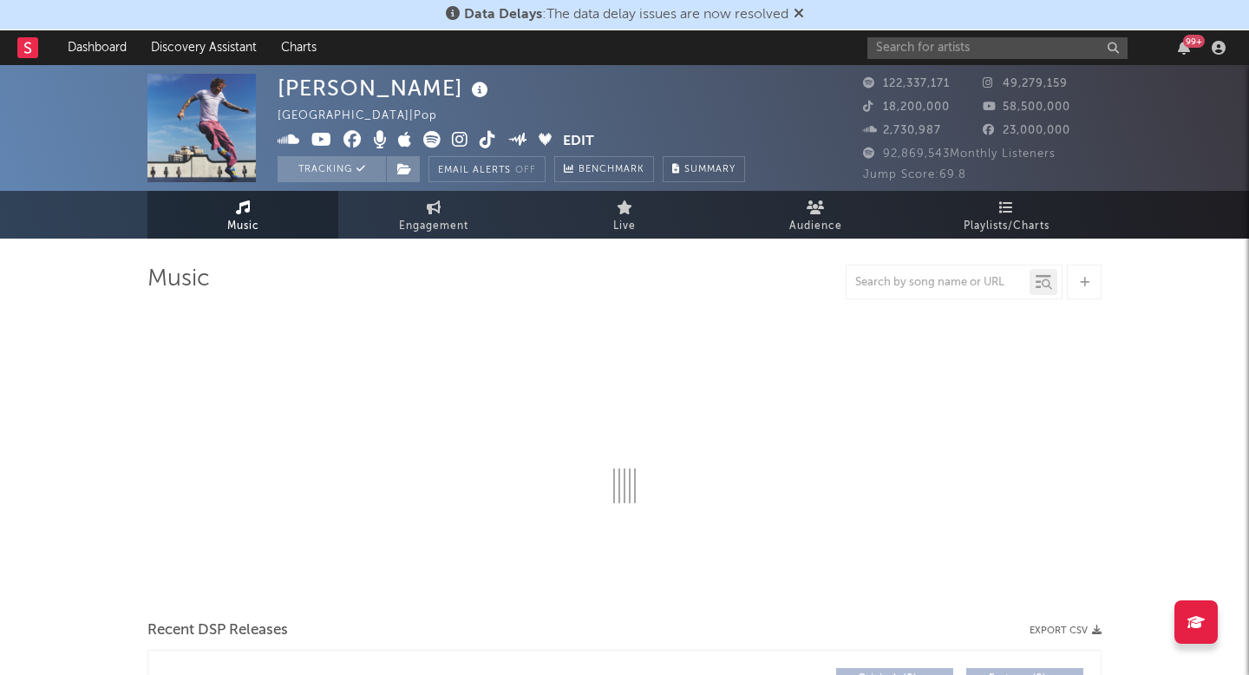
select select "6m"
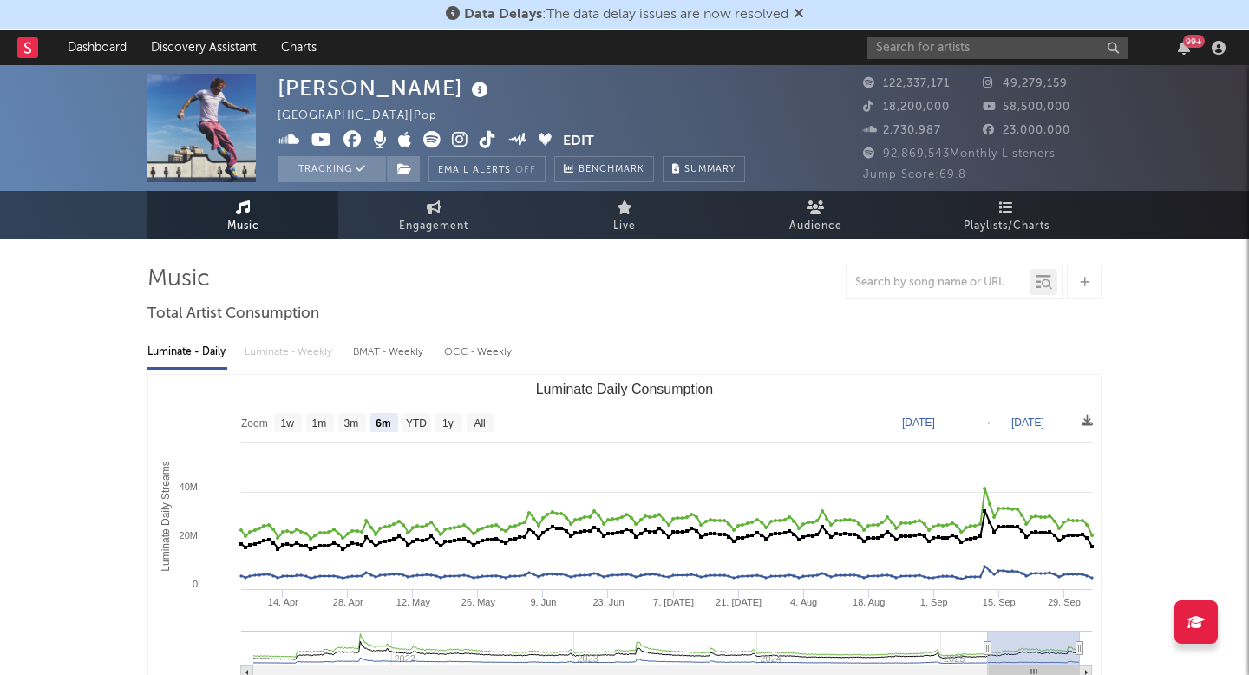
click at [804, 17] on icon at bounding box center [798, 13] width 10 height 14
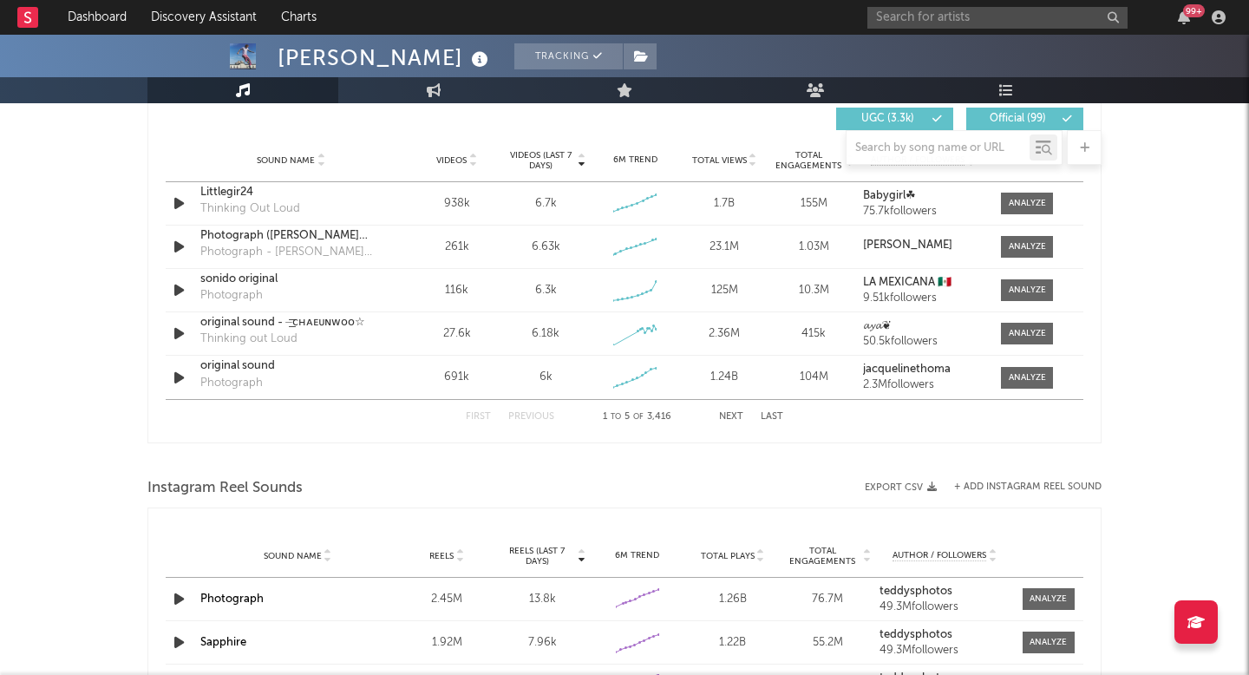
scroll to position [1235, 0]
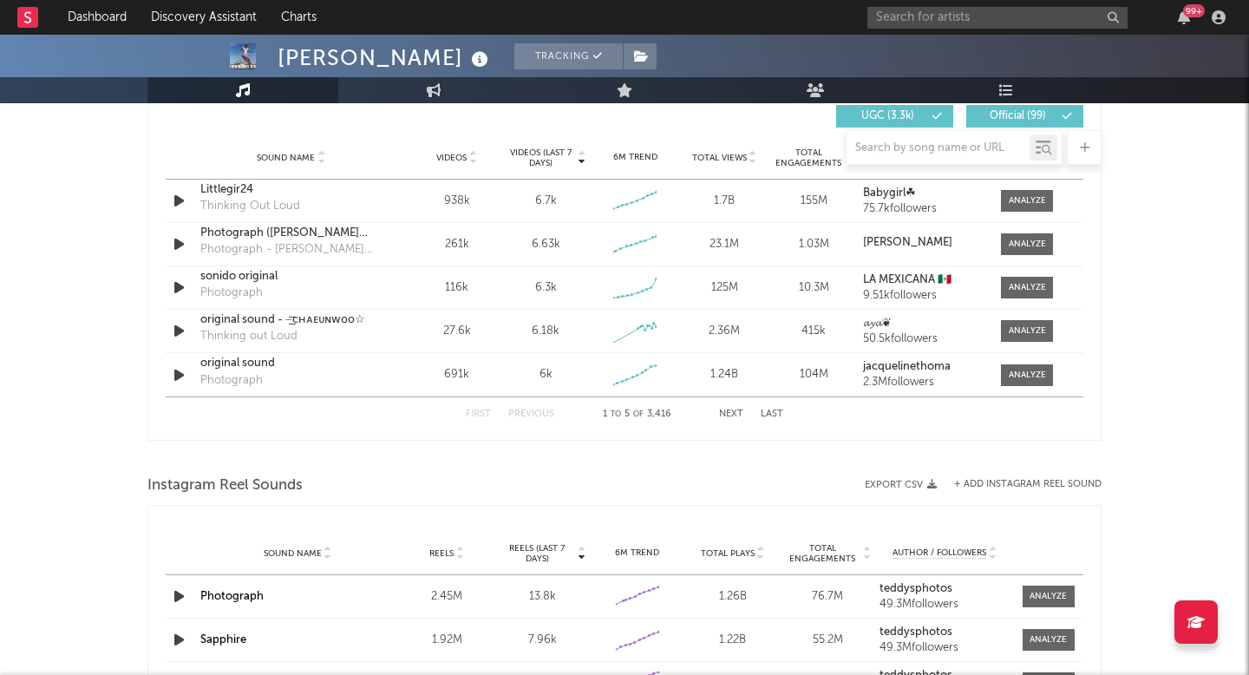
click at [730, 421] on div "First Previous 1 to 5 of 3,416 Next Last" at bounding box center [624, 414] width 317 height 34
click at [727, 413] on button "Next" at bounding box center [731, 414] width 24 height 10
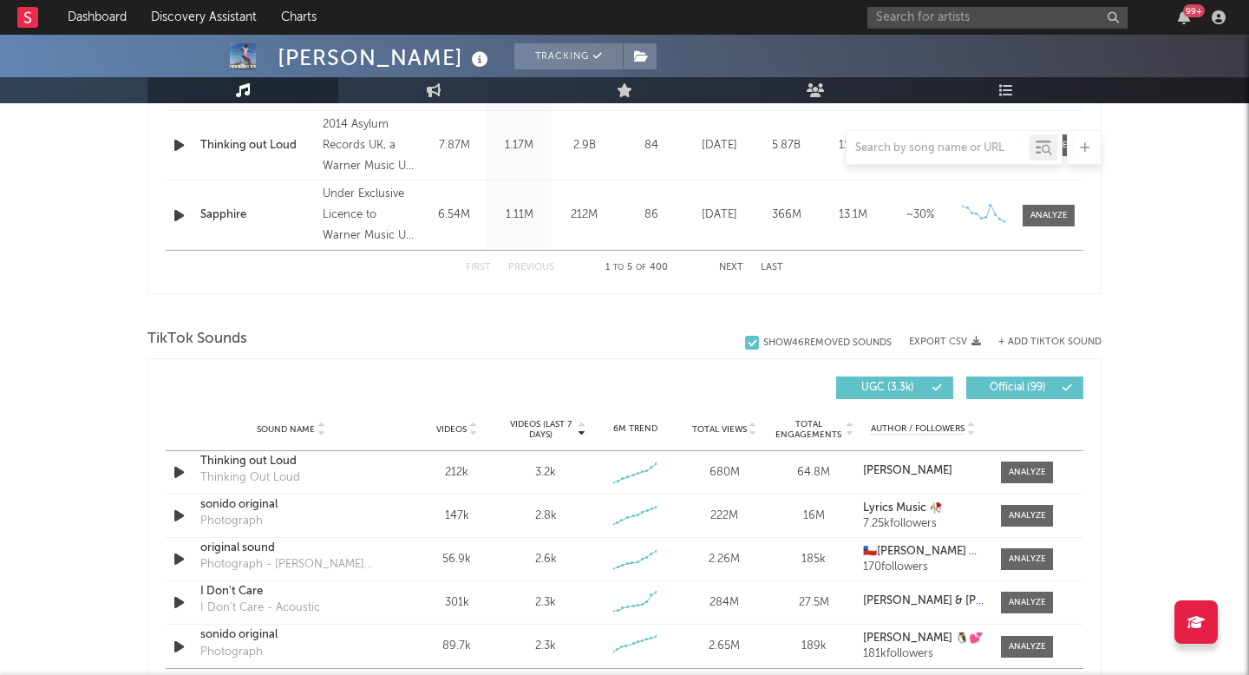
scroll to position [772, 0]
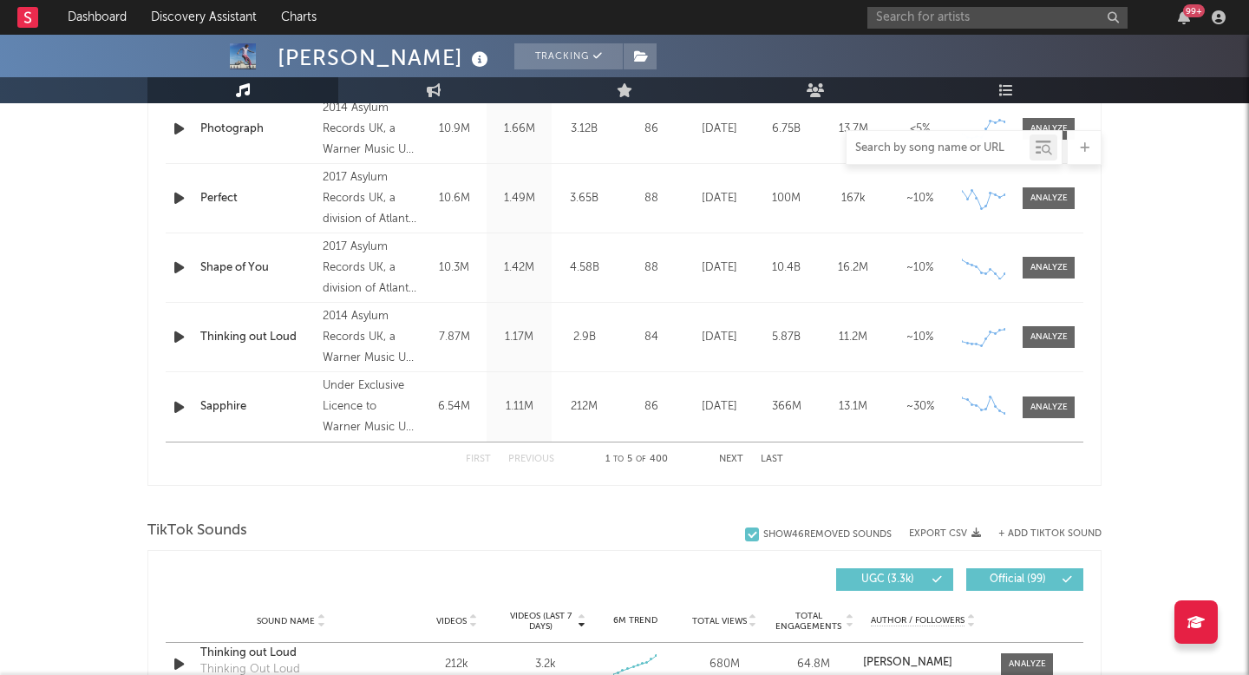
click at [920, 146] on input "text" at bounding box center [937, 148] width 183 height 14
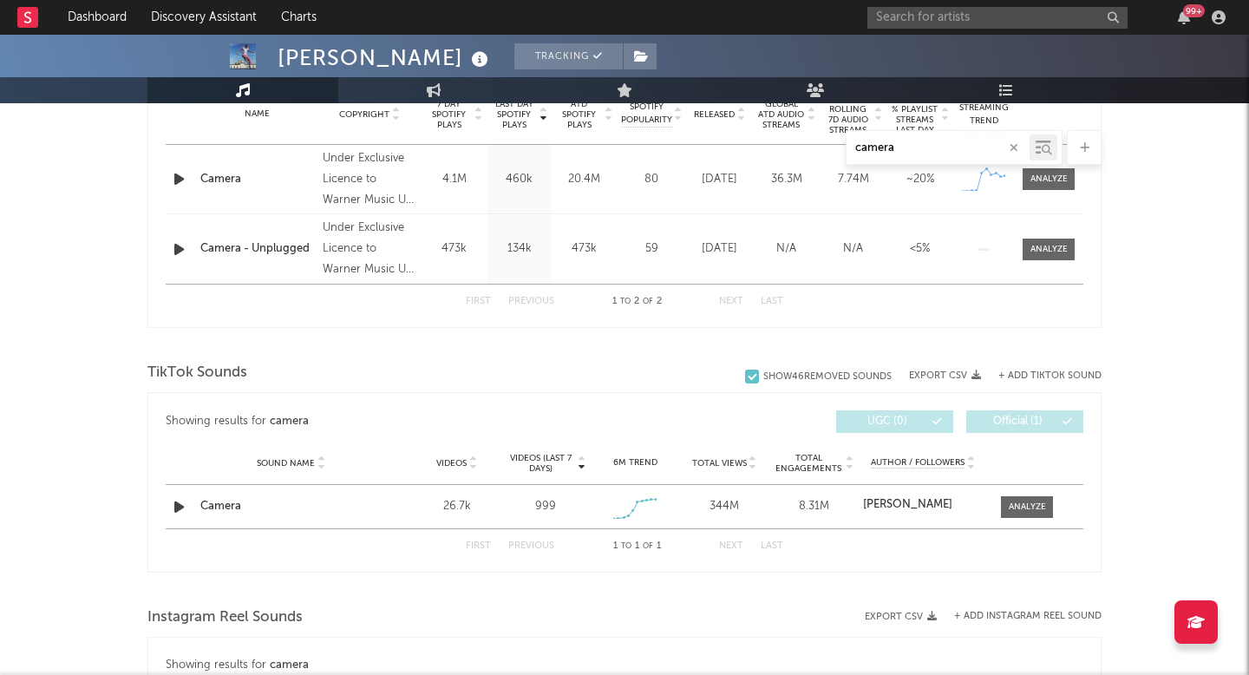
scroll to position [733, 0]
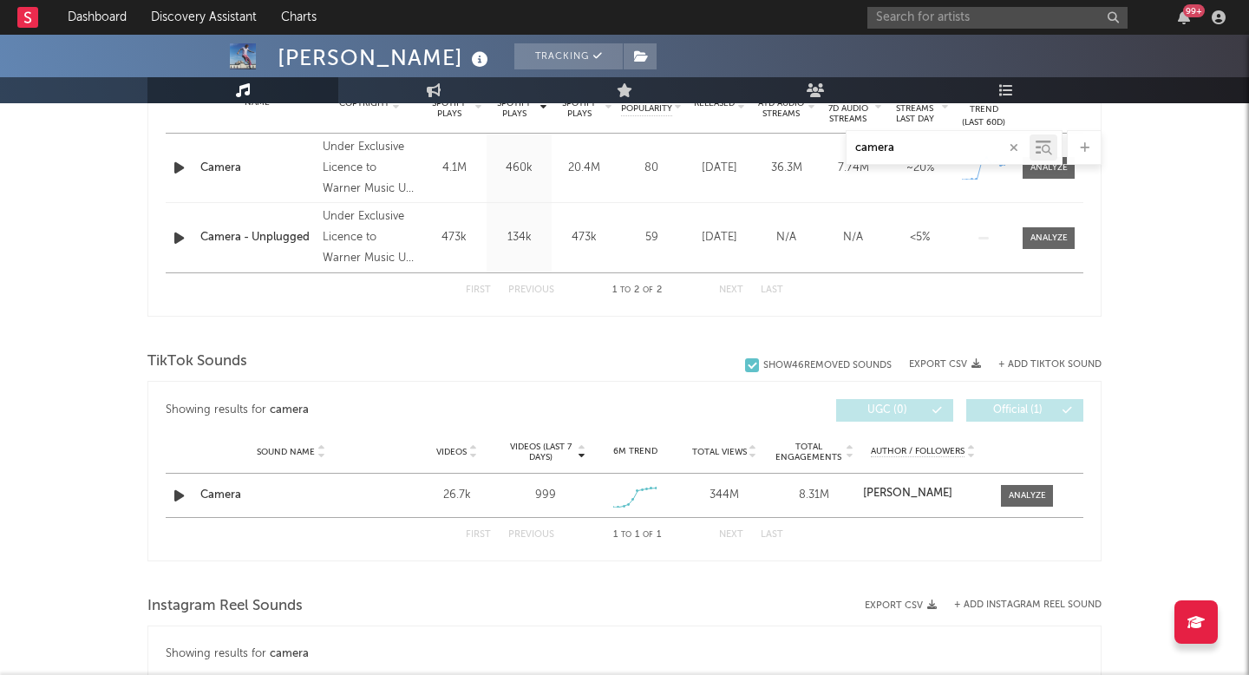
type input "camera"
